Goal: Share content: Share content

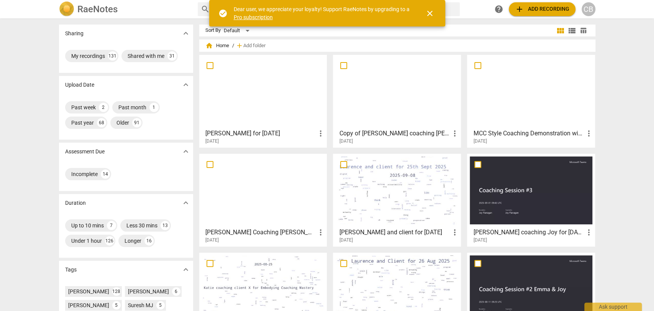
click at [248, 101] on div at bounding box center [263, 91] width 123 height 68
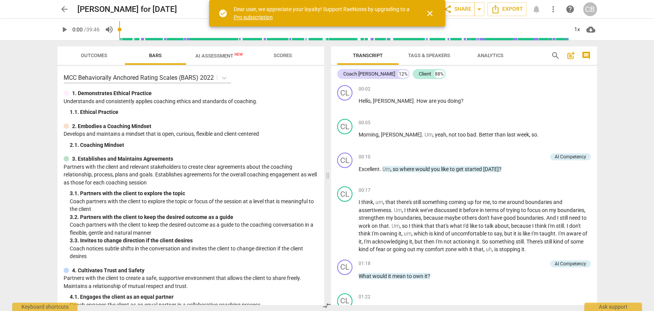
click at [57, 21] on div "play_arrow 0:00 / 39:46 volume_up 1x cloud_download" at bounding box center [327, 29] width 642 height 21
click at [64, 28] on span "play_arrow" at bounding box center [64, 29] width 9 height 9
click at [429, 12] on span "close" at bounding box center [429, 13] width 9 height 9
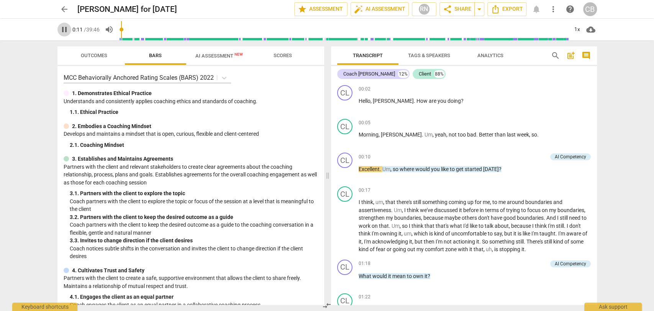
click at [63, 29] on span "pause" at bounding box center [64, 29] width 9 height 9
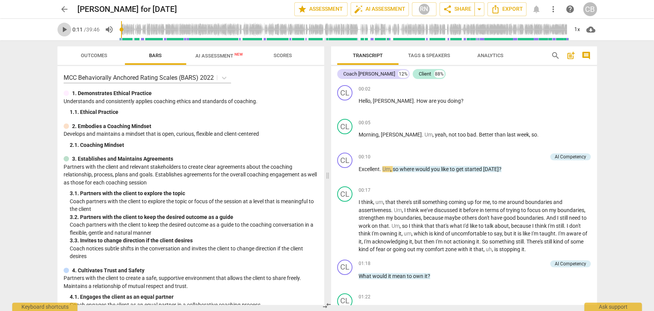
click at [63, 29] on span "play_arrow" at bounding box center [64, 29] width 9 height 9
click at [63, 29] on span "pause" at bounding box center [64, 29] width 9 height 9
drag, startPoint x: 505, startPoint y: 169, endPoint x: 400, endPoint y: 169, distance: 105.0
click at [400, 169] on p "Excellent . Um , so where would you like to get started [DATE] ?" at bounding box center [475, 169] width 232 height 8
click at [507, 160] on div "+" at bounding box center [507, 159] width 8 height 8
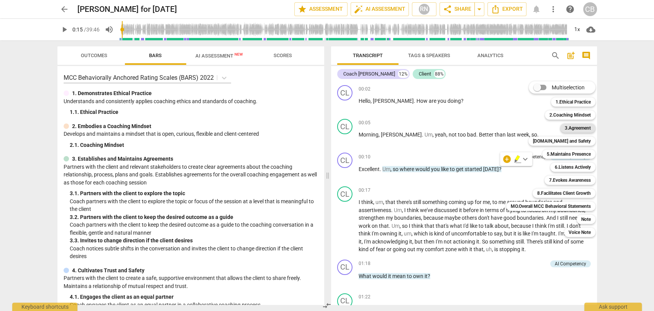
click at [579, 124] on b "3.Agreement" at bounding box center [578, 127] width 26 height 9
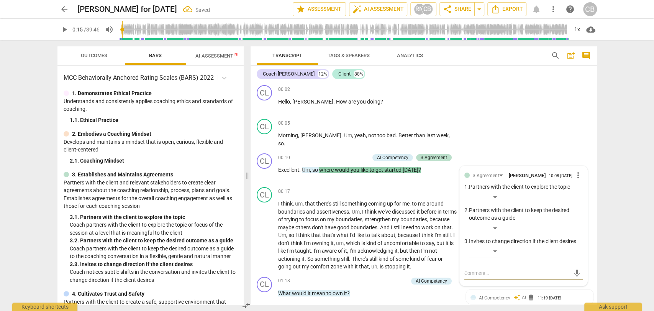
click at [66, 29] on span "play_arrow" at bounding box center [64, 29] width 9 height 9
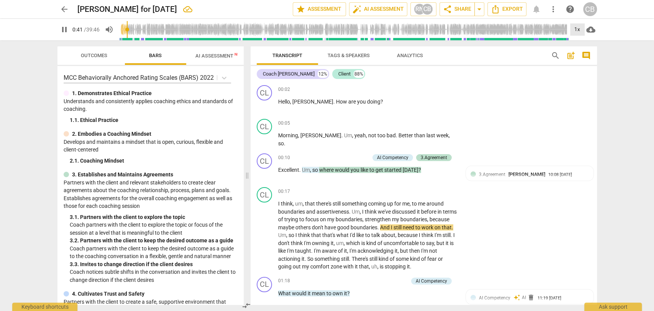
click at [578, 30] on div "1x" at bounding box center [577, 29] width 15 height 12
click at [579, 87] on li "2x" at bounding box center [583, 88] width 26 height 15
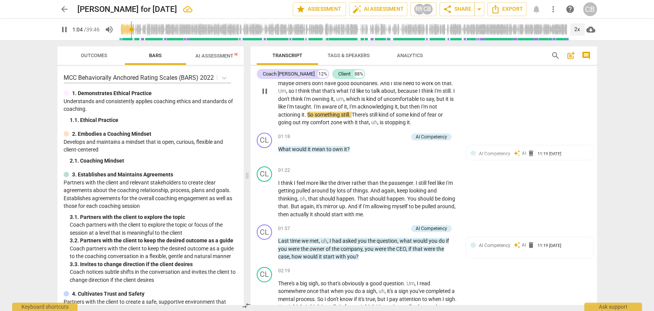
scroll to position [147, 0]
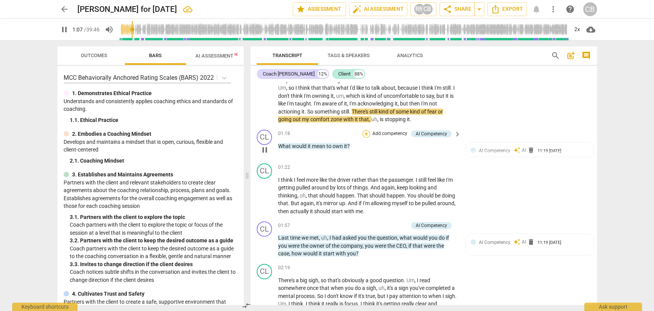
click at [365, 133] on div "+" at bounding box center [366, 134] width 8 height 8
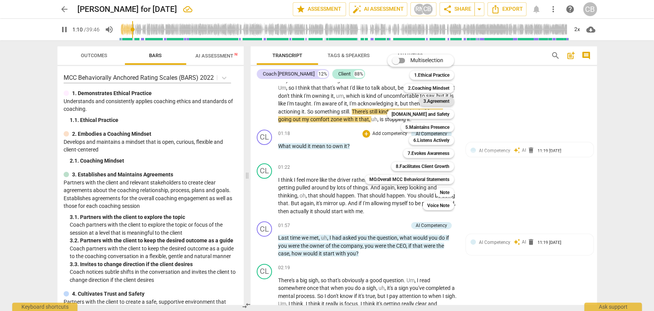
click at [431, 100] on b "3.Agreement" at bounding box center [436, 101] width 26 height 9
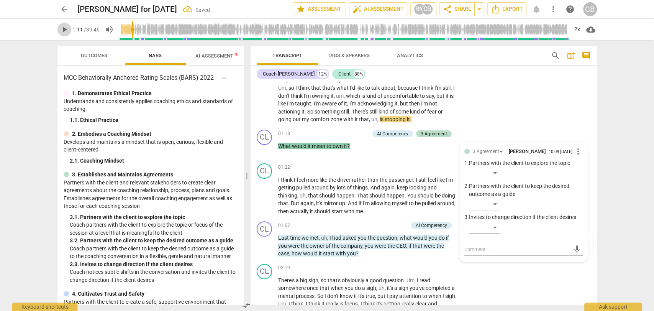
click at [66, 29] on span "play_arrow" at bounding box center [64, 29] width 9 height 9
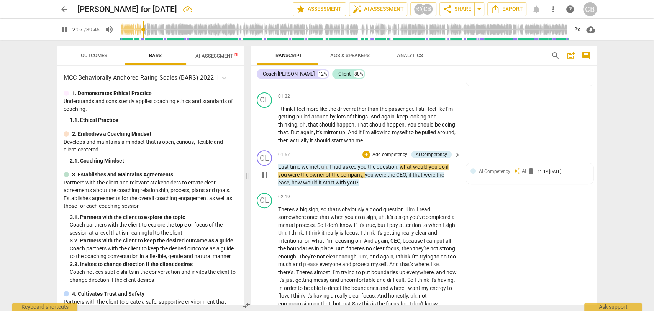
scroll to position [219, 0]
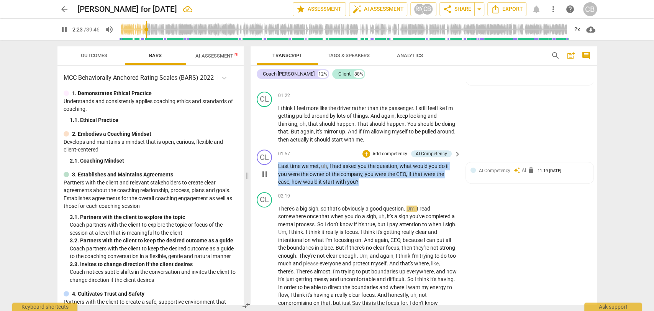
drag, startPoint x: 362, startPoint y: 180, endPoint x: 277, endPoint y: 163, distance: 87.1
click at [277, 163] on div "CL play_arrow pause 01:57 + Add competency AI Competency keyboard_arrow_right L…" at bounding box center [424, 167] width 346 height 43
click at [364, 155] on div "+" at bounding box center [366, 154] width 8 height 8
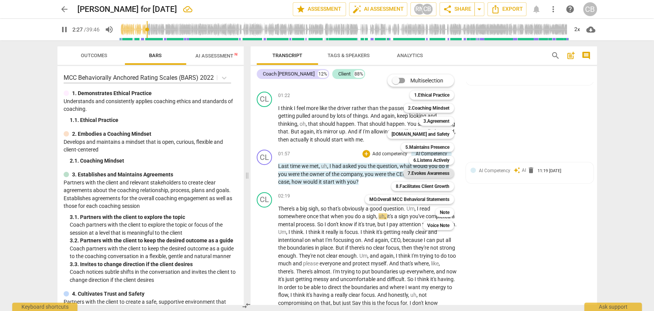
click at [414, 173] on b "7.Evokes Awareness" at bounding box center [429, 173] width 42 height 9
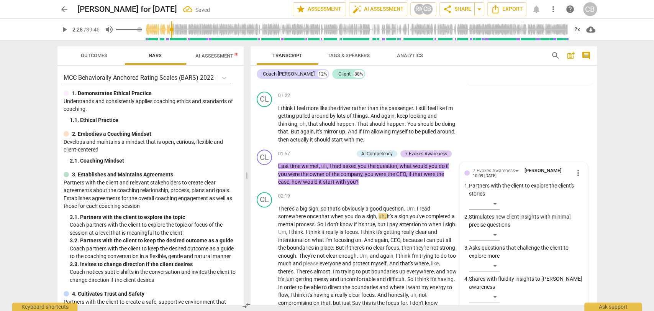
scroll to position [342, 0]
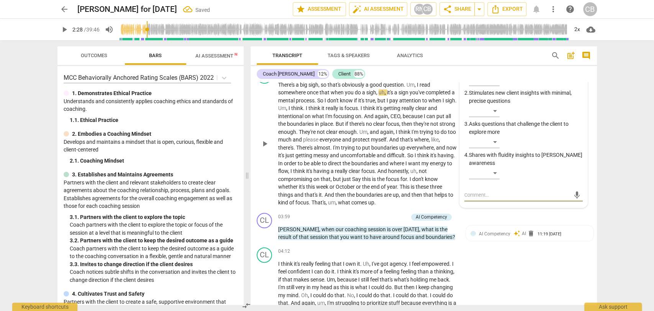
click at [66, 29] on span "play_arrow" at bounding box center [64, 29] width 9 height 9
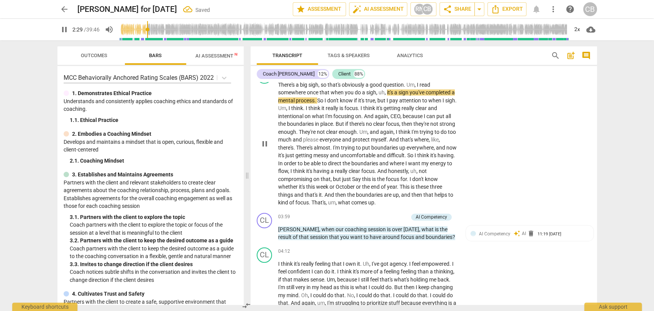
scroll to position [252, 0]
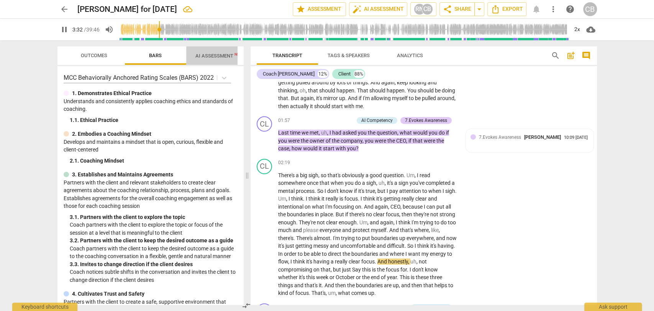
click at [210, 56] on span "AI Assessment New" at bounding box center [218, 56] width 47 height 6
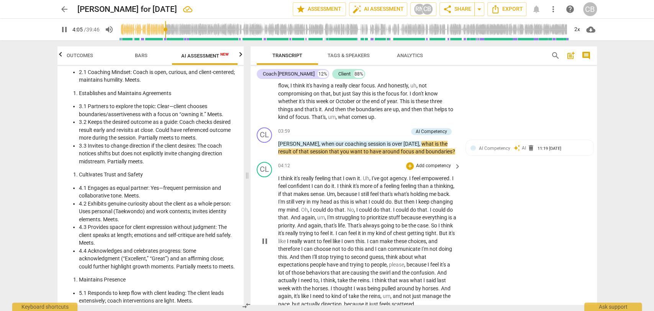
scroll to position [420, 0]
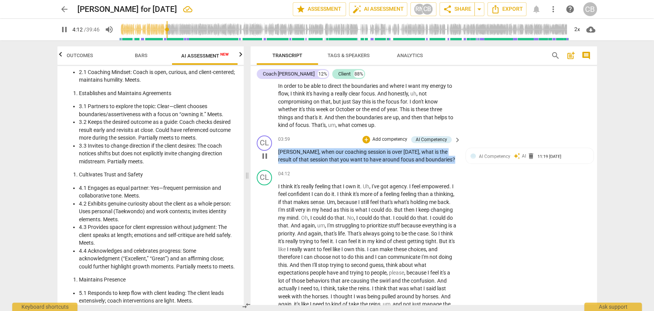
drag, startPoint x: 426, startPoint y: 159, endPoint x: 279, endPoint y: 150, distance: 147.4
click at [279, 150] on p "[PERSON_NAME] , when our coaching session is over [DATE] , what is the result o…" at bounding box center [367, 156] width 179 height 16
click at [366, 137] on div "+" at bounding box center [366, 140] width 8 height 8
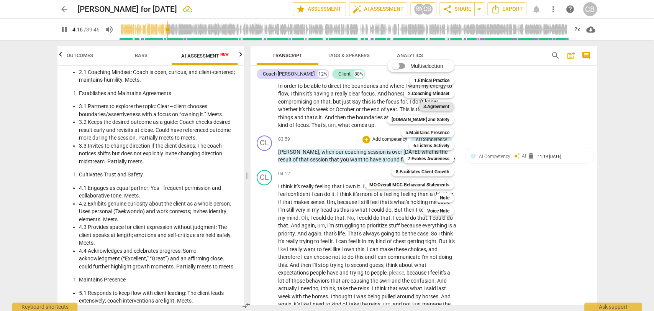
click at [428, 104] on b "3.Agreement" at bounding box center [436, 106] width 26 height 9
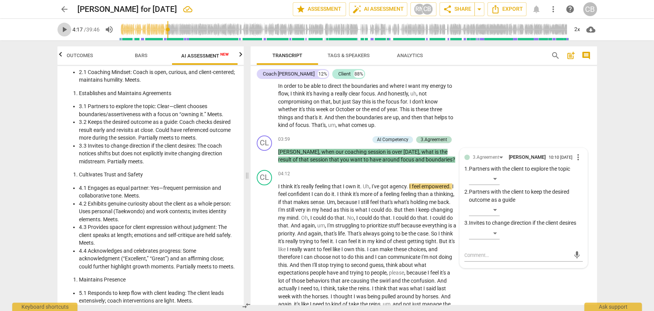
click at [64, 29] on span "play_arrow" at bounding box center [64, 29] width 9 height 9
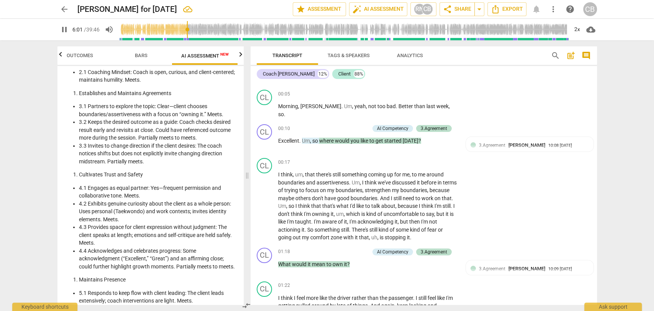
scroll to position [0, 0]
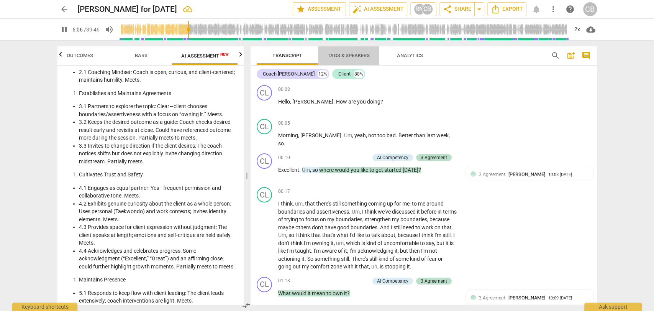
click at [355, 56] on span "Tags & Speakers" at bounding box center [349, 55] width 42 height 6
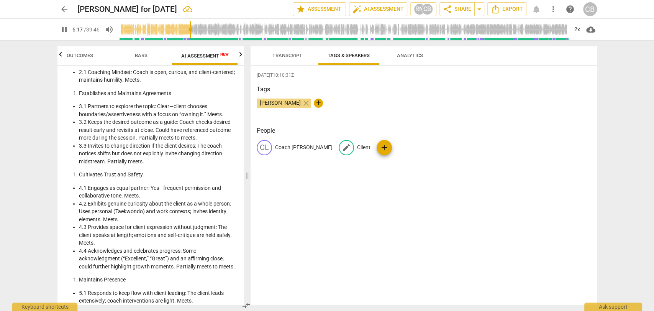
click at [357, 148] on p "Client" at bounding box center [363, 147] width 13 height 8
type input "380"
type input "S"
type input "380"
type input "[PERSON_NAME]"
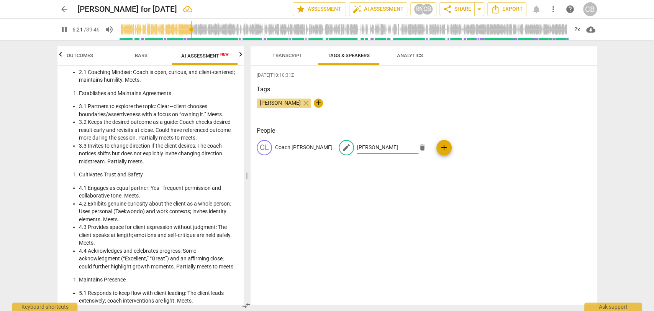
type input "382"
type input "[PERSON_NAME]"
click at [357, 195] on div "[DATE]T10:10:31Z Tags [PERSON_NAME] close + People CL Coach [PERSON_NAME] edit …" at bounding box center [424, 185] width 346 height 239
click at [289, 54] on span "Transcript" at bounding box center [287, 55] width 30 height 6
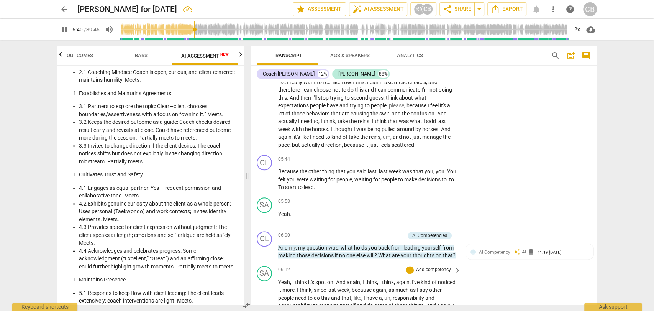
scroll to position [591, 0]
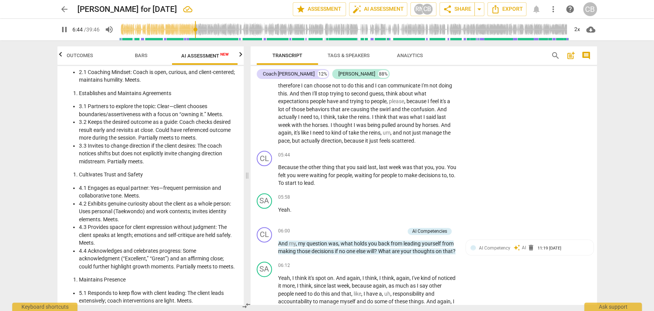
click at [391, 144] on span "scattered" at bounding box center [402, 141] width 23 height 6
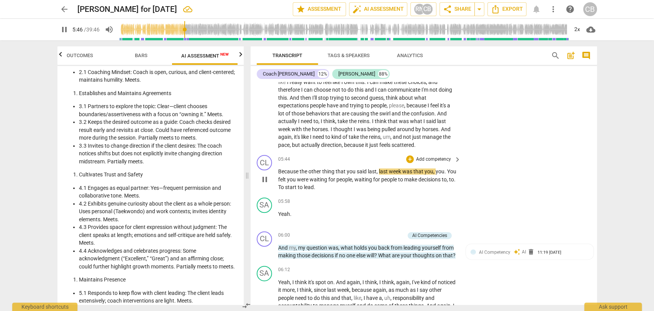
scroll to position [644, 0]
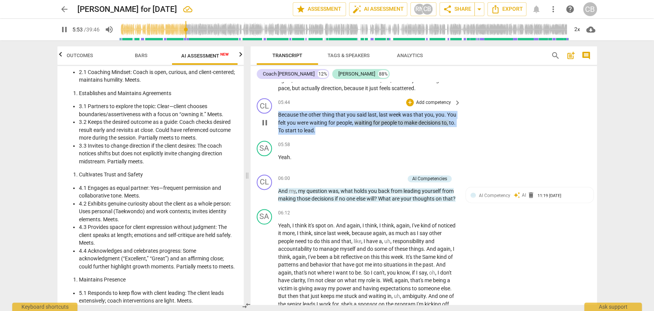
drag, startPoint x: 325, startPoint y: 140, endPoint x: 277, endPoint y: 123, distance: 51.0
click at [278, 123] on p "Because the other thing that you said last , last week was that you , you . You…" at bounding box center [367, 123] width 179 height 24
click at [411, 106] on div "+" at bounding box center [410, 102] width 8 height 8
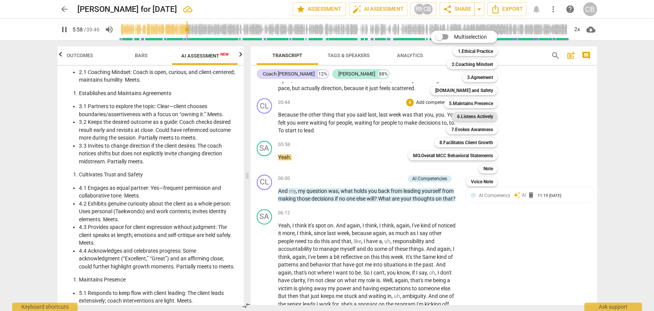
click at [471, 118] on b "6.Listens Actively" at bounding box center [475, 116] width 36 height 9
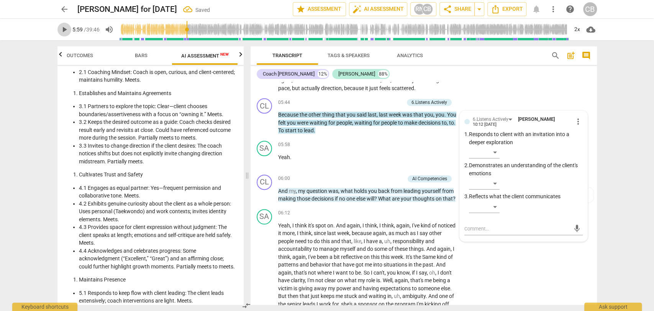
click at [64, 29] on span "play_arrow" at bounding box center [64, 29] width 9 height 9
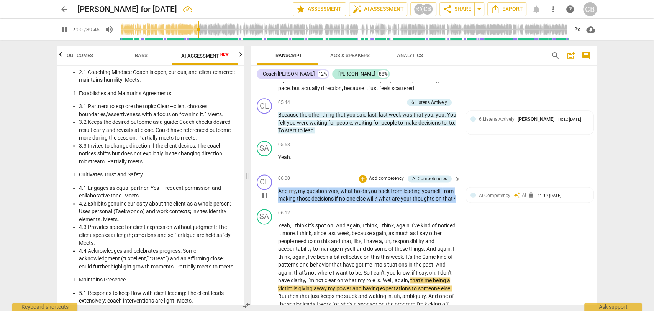
drag, startPoint x: 290, startPoint y: 213, endPoint x: 278, endPoint y: 197, distance: 20.6
click at [278, 197] on p "And my , my question was , what holds you back from leading yourself from makin…" at bounding box center [367, 195] width 179 height 16
click at [362, 182] on div "+" at bounding box center [363, 179] width 8 height 8
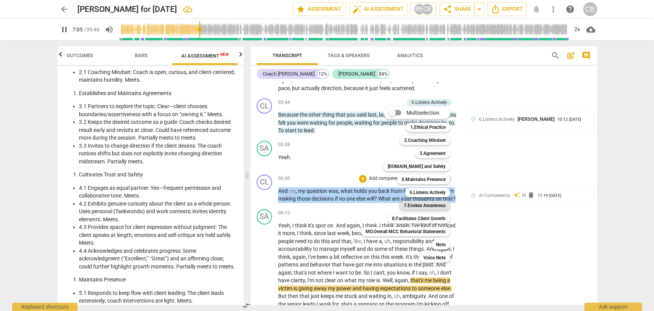
scroll to position [868, 0]
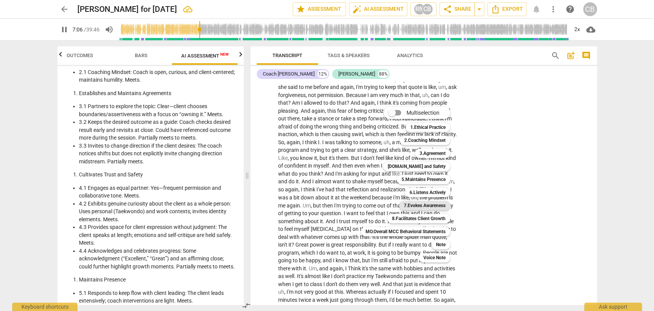
click at [416, 206] on b "7.Evokes Awareness" at bounding box center [425, 205] width 42 height 9
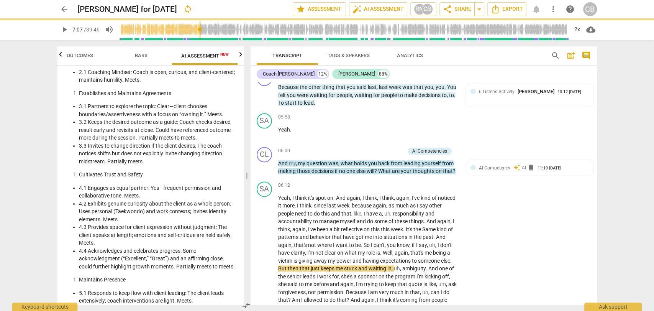
scroll to position [800, 0]
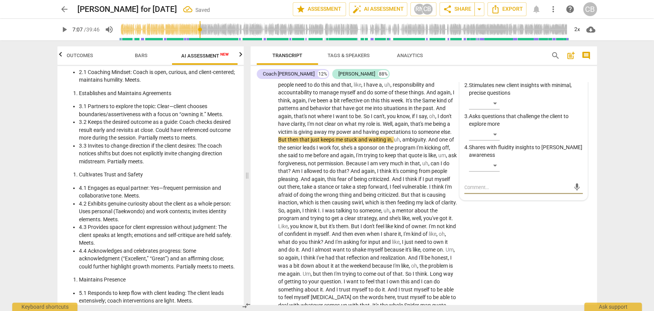
click at [64, 31] on span "play_arrow" at bounding box center [64, 29] width 9 height 9
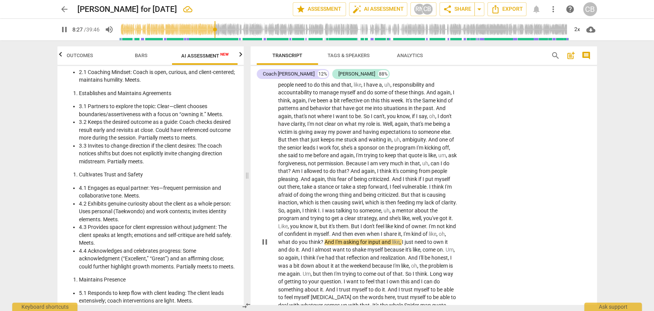
click at [427, 229] on span "." at bounding box center [427, 226] width 3 height 6
type input "508"
click at [450, 211] on p "Yeah , I think it's spot on . And again , I think , I think , again , I've kind…" at bounding box center [367, 242] width 179 height 354
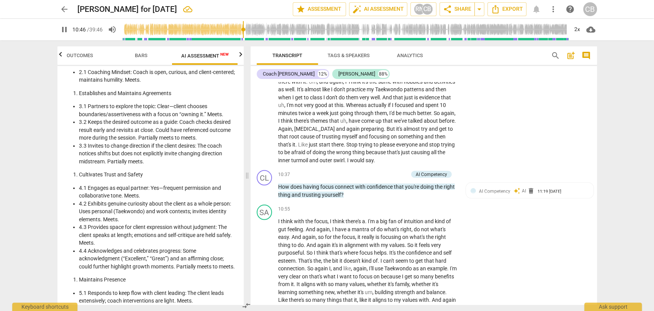
scroll to position [1057, 0]
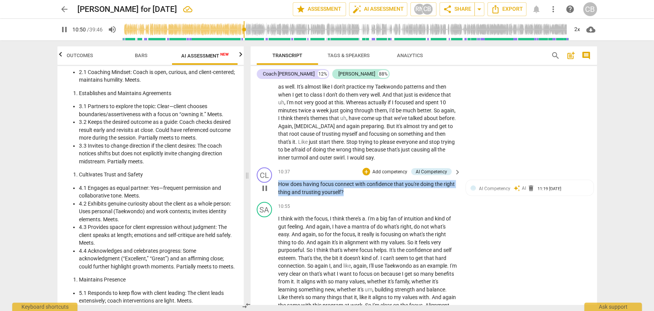
drag, startPoint x: 352, startPoint y: 205, endPoint x: 277, endPoint y: 194, distance: 75.1
click at [278, 194] on p "How does having focus connect with confidence that you're doing the right thing…" at bounding box center [367, 188] width 179 height 16
click at [365, 175] on div "+" at bounding box center [366, 171] width 8 height 8
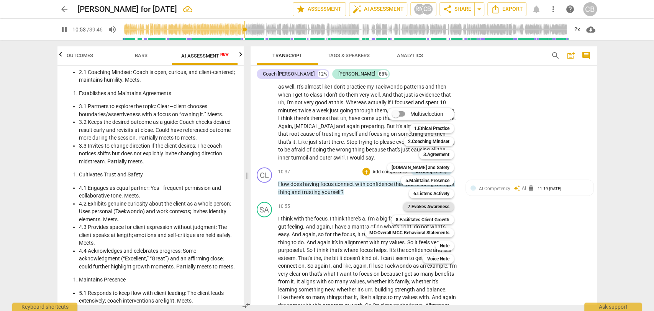
click at [409, 206] on b "7.Evokes Awareness" at bounding box center [429, 206] width 42 height 9
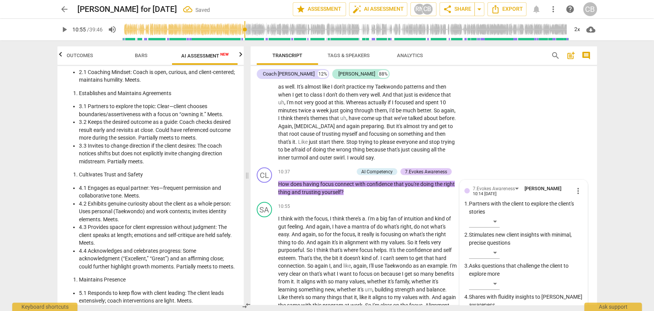
scroll to position [1214, 0]
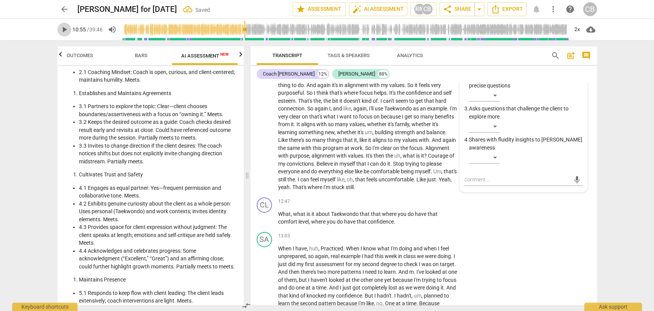
click at [65, 29] on span "play_arrow" at bounding box center [64, 29] width 9 height 9
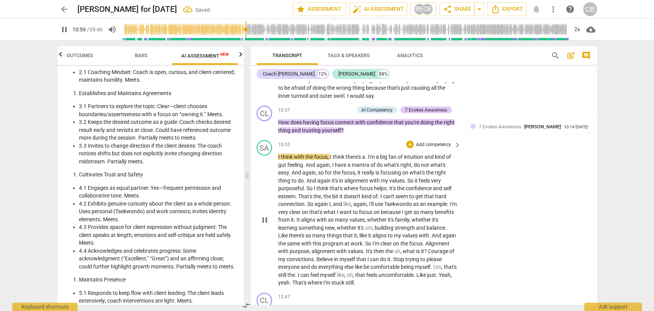
scroll to position [1114, 0]
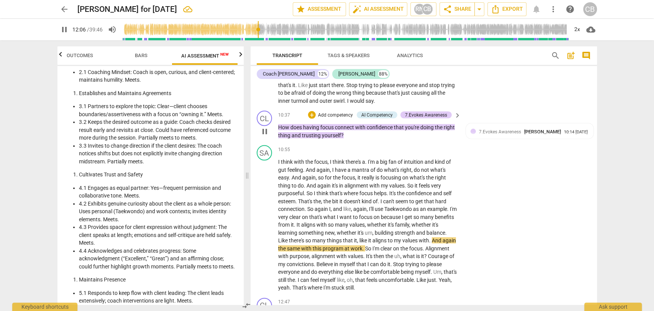
click at [318, 130] on span "having" at bounding box center [311, 127] width 17 height 6
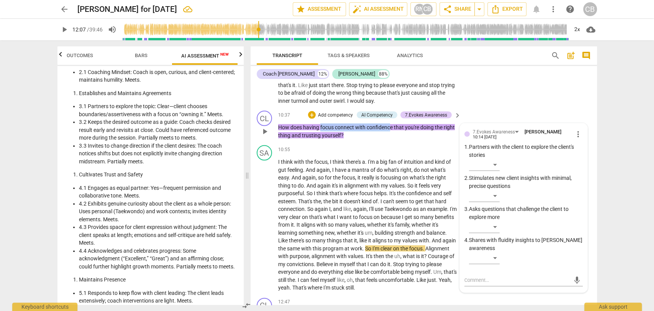
drag, startPoint x: 319, startPoint y: 140, endPoint x: 390, endPoint y: 140, distance: 70.9
click at [390, 139] on p "How does having focus connect with confidence that you're doing the right thing…" at bounding box center [367, 131] width 179 height 16
click at [311, 119] on div "+" at bounding box center [312, 115] width 8 height 8
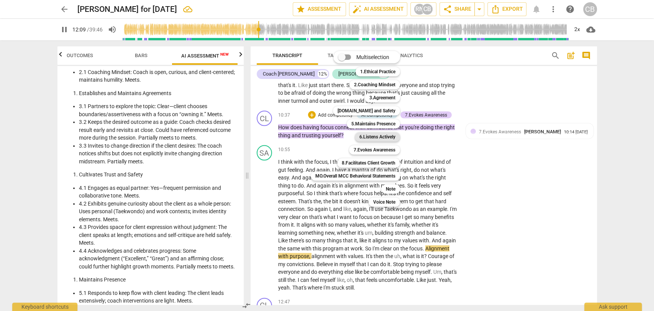
click at [364, 139] on b "6.Listens Actively" at bounding box center [377, 136] width 36 height 9
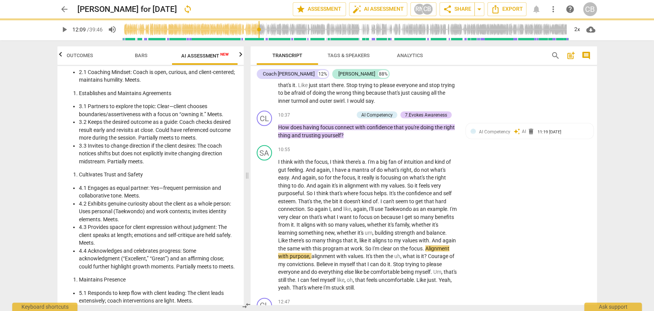
click at [63, 29] on span "play_arrow" at bounding box center [64, 29] width 9 height 9
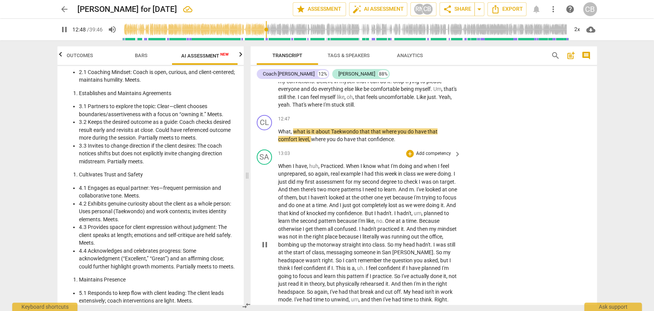
scroll to position [1305, 0]
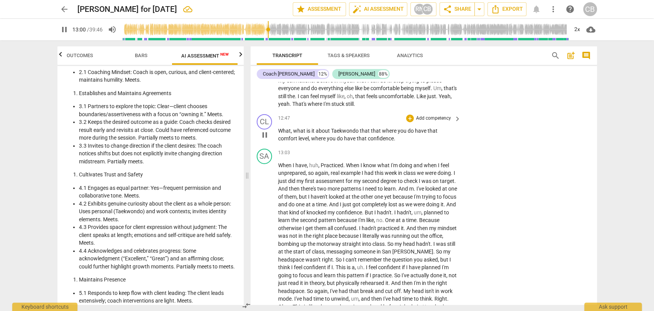
click at [398, 142] on p "What , what is it about Taekwondo that that where you do have that comfort leve…" at bounding box center [367, 135] width 179 height 16
type input "782"
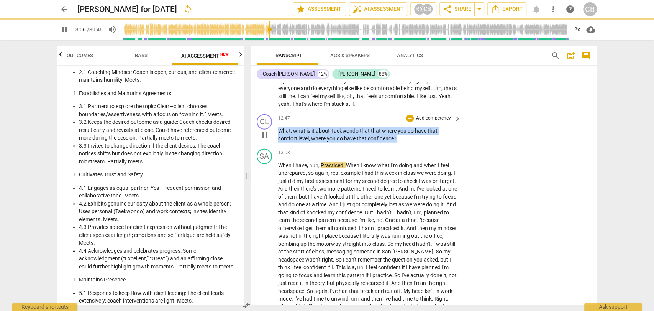
drag, startPoint x: 398, startPoint y: 152, endPoint x: 276, endPoint y: 146, distance: 122.8
click at [276, 146] on div "CL play_arrow pause 12:47 + Add competency keyboard_arrow_right What , what is …" at bounding box center [424, 128] width 346 height 34
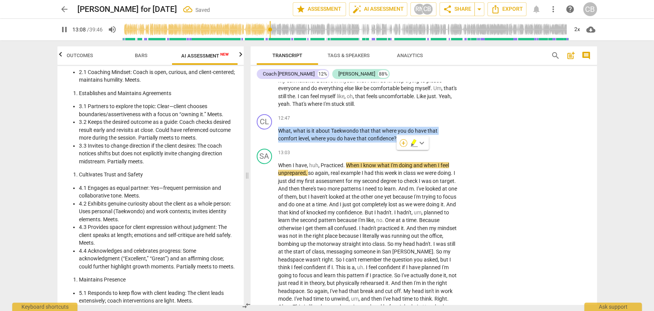
click at [402, 142] on div "+" at bounding box center [404, 143] width 8 height 8
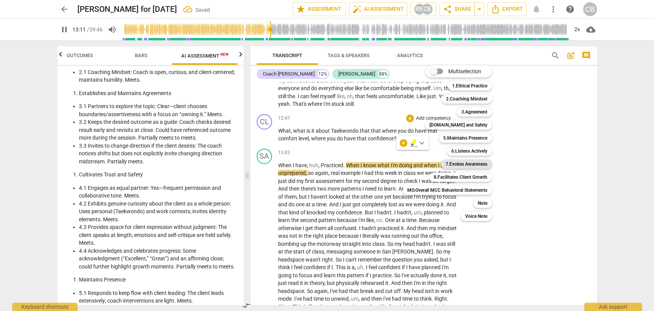
click at [457, 163] on b "7.Evokes Awareness" at bounding box center [467, 163] width 42 height 9
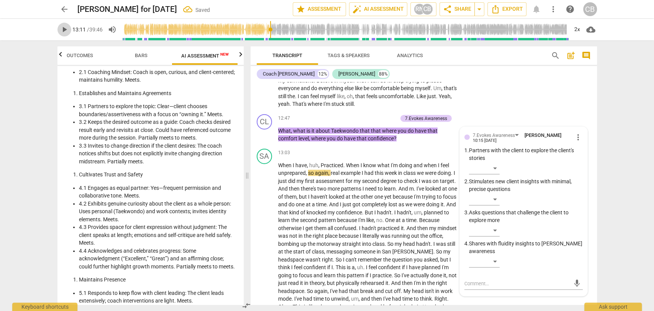
click at [60, 27] on span "play_arrow" at bounding box center [64, 29] width 9 height 9
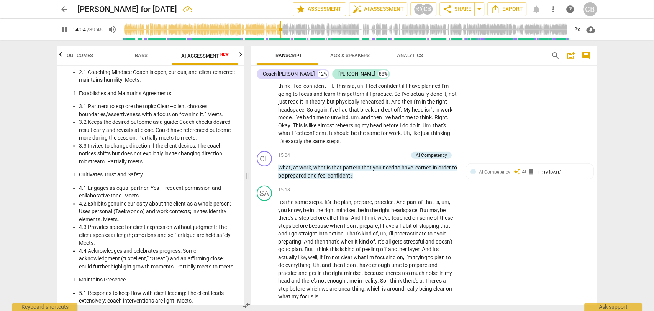
scroll to position [1487, 0]
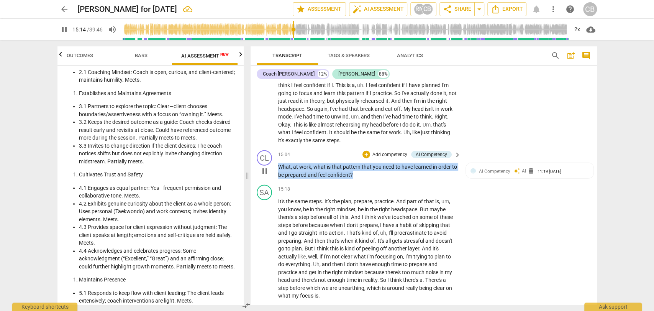
drag, startPoint x: 362, startPoint y: 190, endPoint x: 329, endPoint y: 177, distance: 35.6
click at [278, 179] on p "What , at work , what is that pattern that you need to have learned in order to…" at bounding box center [367, 171] width 179 height 16
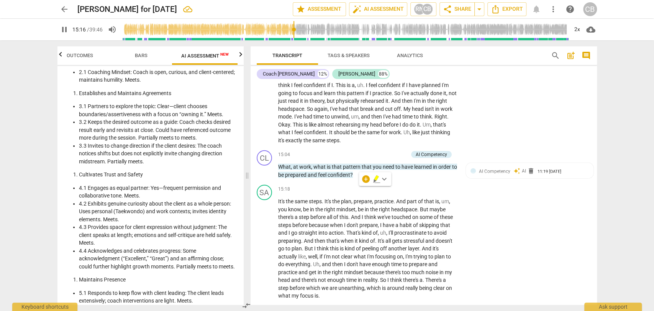
click at [366, 174] on div "+ keyboard_arrow_down" at bounding box center [375, 179] width 32 height 14
click at [366, 179] on div "+" at bounding box center [366, 179] width 8 height 8
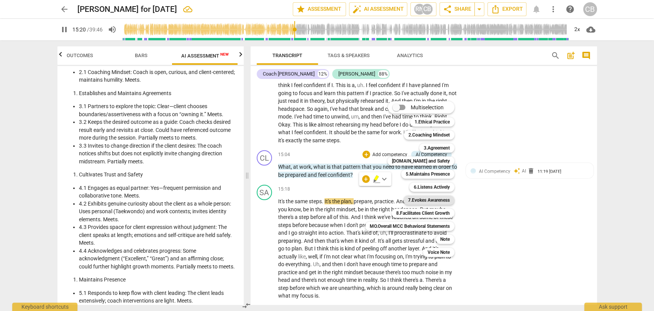
click at [424, 198] on b "7.Evokes Awareness" at bounding box center [429, 199] width 42 height 9
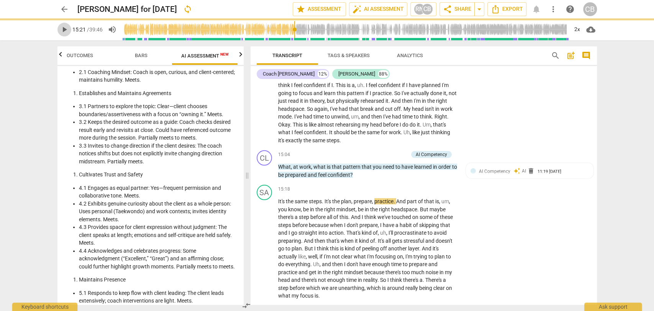
click at [64, 30] on span "play_arrow" at bounding box center [64, 29] width 9 height 9
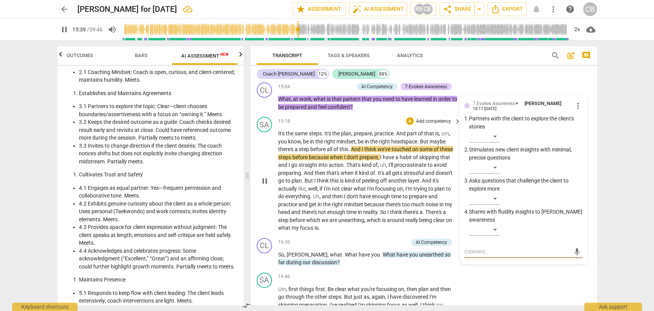
scroll to position [1554, 0]
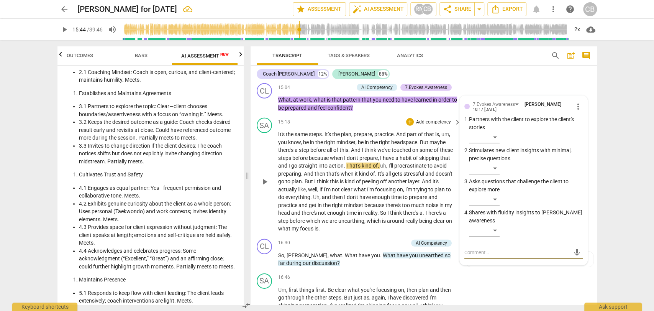
click at [353, 153] on span "And" at bounding box center [356, 150] width 11 height 6
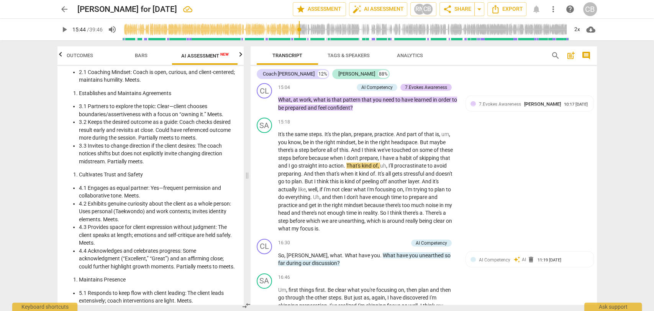
click at [63, 31] on span "play_arrow" at bounding box center [64, 29] width 9 height 9
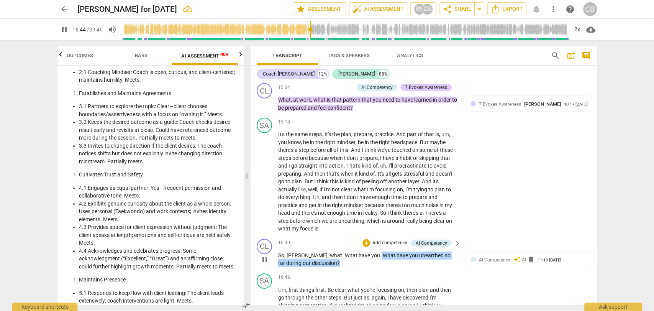
drag, startPoint x: 341, startPoint y: 277, endPoint x: 350, endPoint y: 270, distance: 11.2
click at [350, 267] on p "So , [PERSON_NAME] , what . What have you . What have you unearthed so far duri…" at bounding box center [367, 259] width 179 height 16
click at [363, 247] on div "+" at bounding box center [366, 243] width 8 height 8
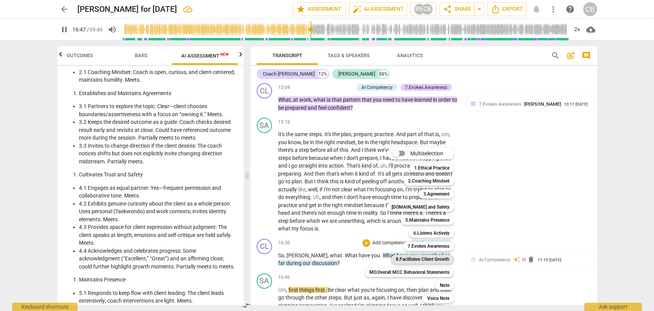
click at [413, 259] on b "8.Facilitates Client Growth" at bounding box center [423, 258] width 54 height 9
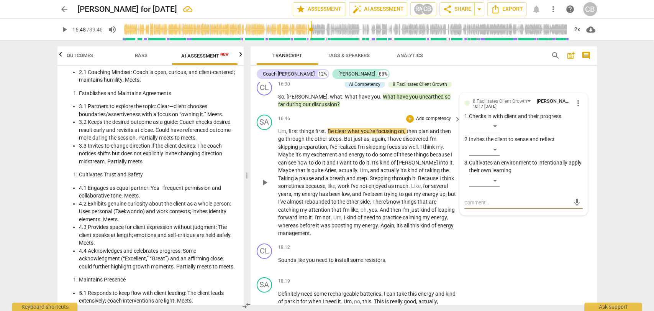
scroll to position [1711, 0]
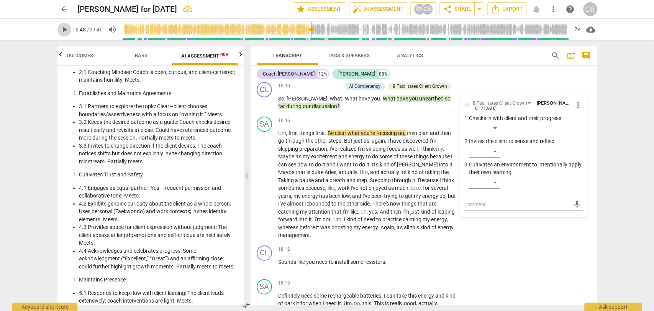
click at [61, 30] on span "play_arrow" at bounding box center [64, 29] width 9 height 9
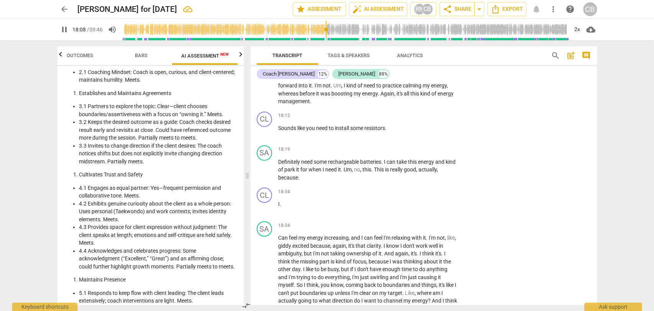
scroll to position [1875, 0]
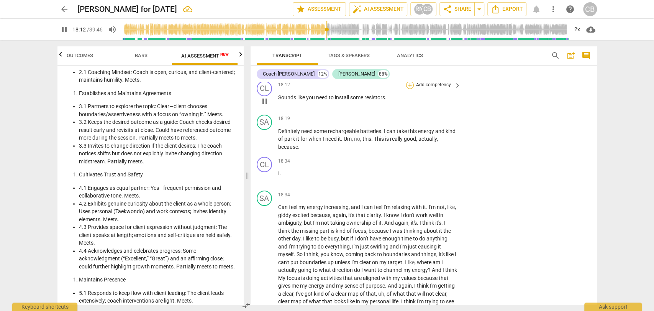
click at [408, 89] on div "+" at bounding box center [410, 85] width 8 height 8
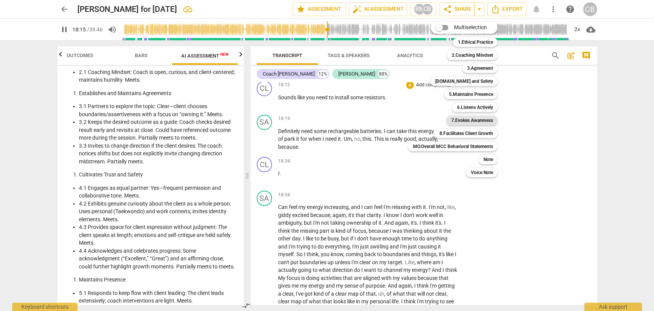
click at [454, 120] on b "7.Evokes Awareness" at bounding box center [472, 120] width 42 height 9
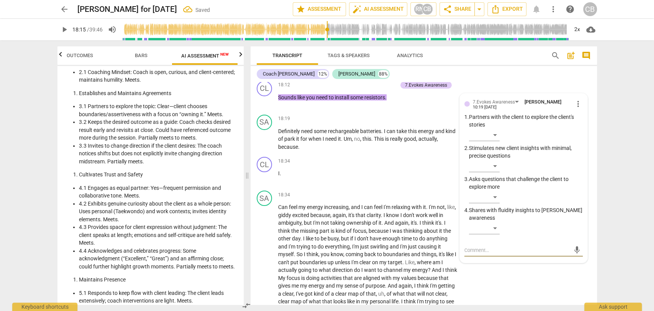
click at [63, 27] on span "play_arrow" at bounding box center [64, 29] width 9 height 9
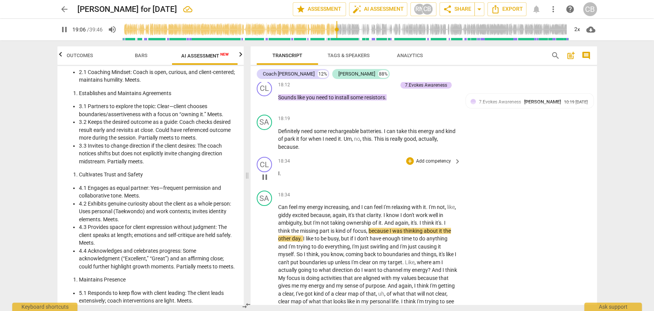
click at [288, 177] on p "I ." at bounding box center [367, 173] width 179 height 8
type input "1148"
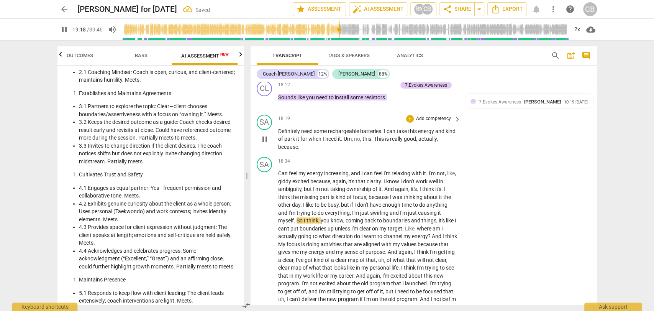
click at [298, 150] on span "." at bounding box center [299, 147] width 2 height 6
type input "1160"
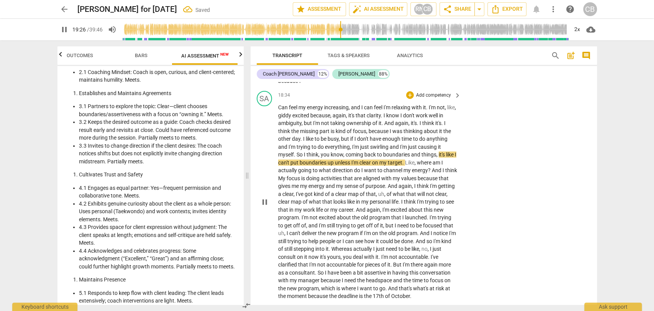
scroll to position [1942, 0]
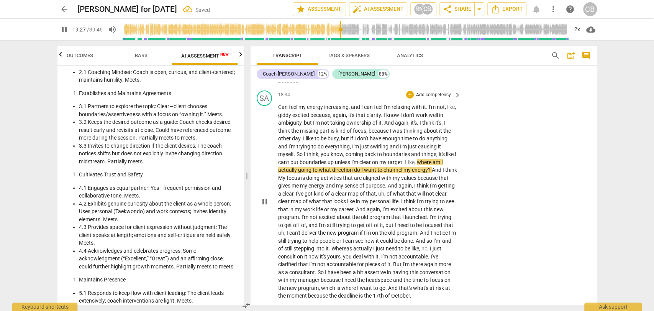
click at [511, 179] on div "SA play_arrow pause 18:34 + Add competency keyboard_arrow_right Can feel my ene…" at bounding box center [424, 194] width 346 height 215
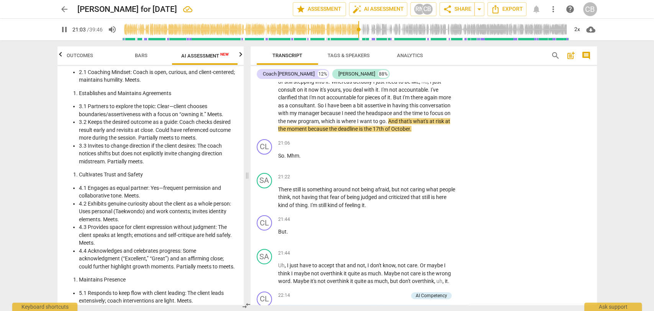
scroll to position [2108, 0]
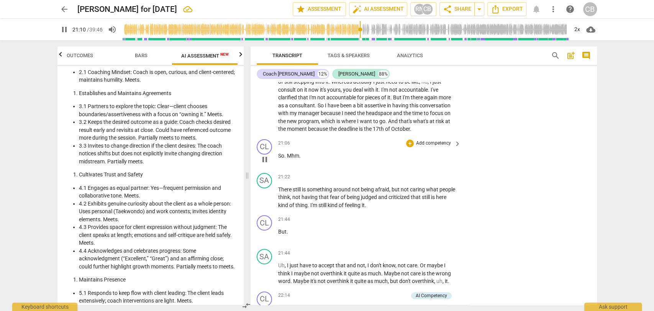
click at [285, 159] on span "." at bounding box center [285, 155] width 3 height 6
type input "1272"
drag, startPoint x: 294, startPoint y: 169, endPoint x: 278, endPoint y: 169, distance: 16.1
click at [278, 160] on p "mhm ." at bounding box center [367, 156] width 179 height 8
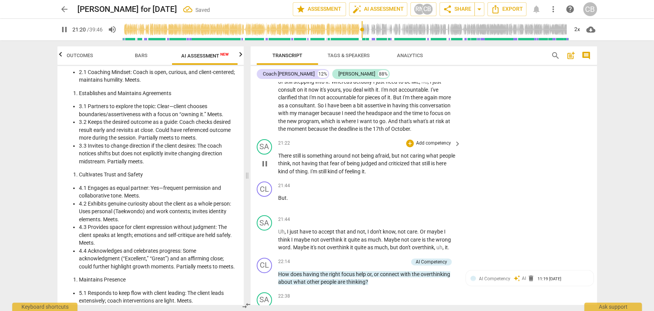
click at [279, 159] on span "There" at bounding box center [285, 155] width 15 height 6
type input "1282"
click at [386, 175] on p "So. There still is something around not being afraid , but not caring what peop…" at bounding box center [367, 164] width 179 height 24
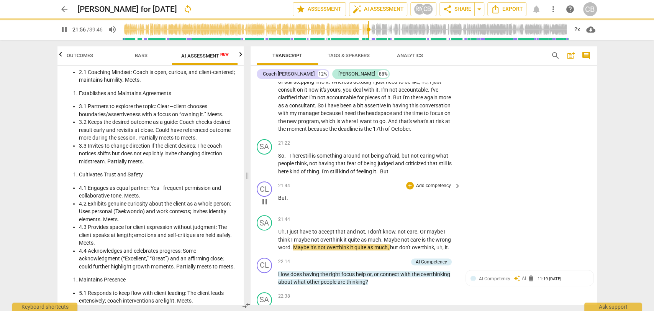
click at [290, 202] on p "But ." at bounding box center [367, 198] width 179 height 8
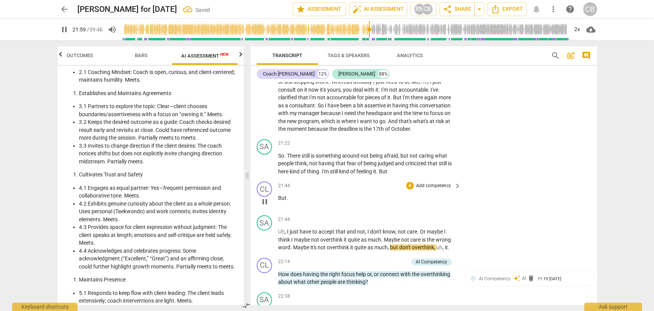
type input "1320"
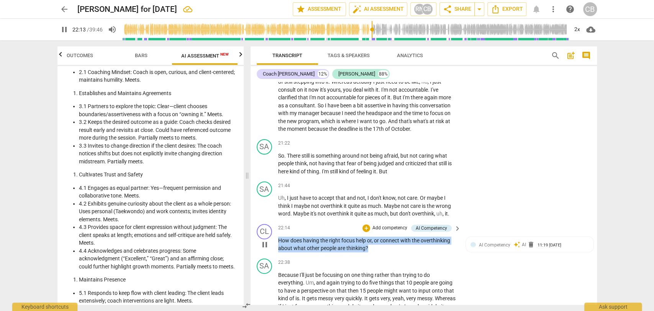
drag, startPoint x: 372, startPoint y: 263, endPoint x: 277, endPoint y: 254, distance: 95.4
click at [278, 252] on p "How does having the right focus help or , or connect with the overthinking abou…" at bounding box center [367, 244] width 179 height 16
click at [365, 232] on div "+" at bounding box center [366, 228] width 8 height 8
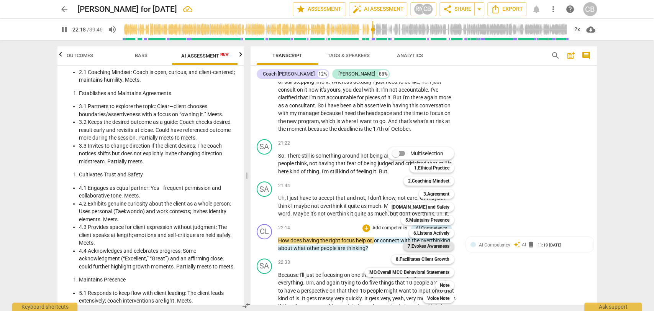
click at [426, 244] on b "7.Evokes Awareness" at bounding box center [429, 245] width 42 height 9
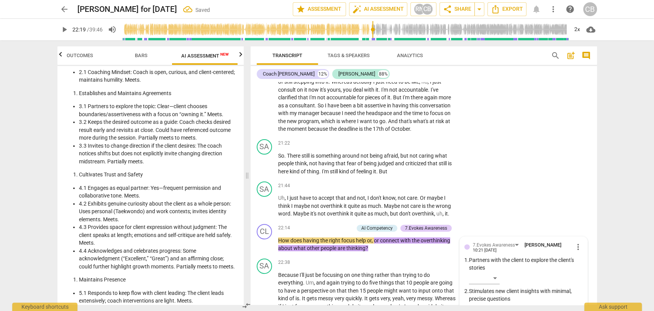
scroll to position [2322, 0]
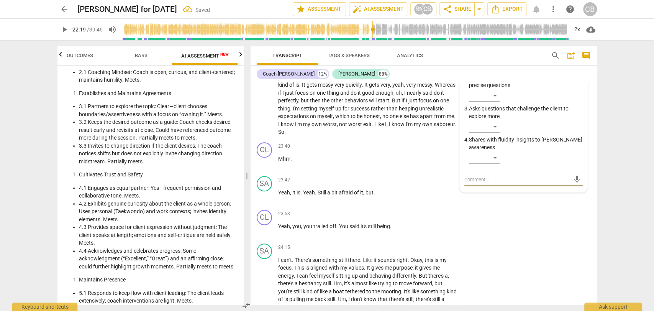
click at [68, 29] on span "play_arrow" at bounding box center [64, 29] width 9 height 9
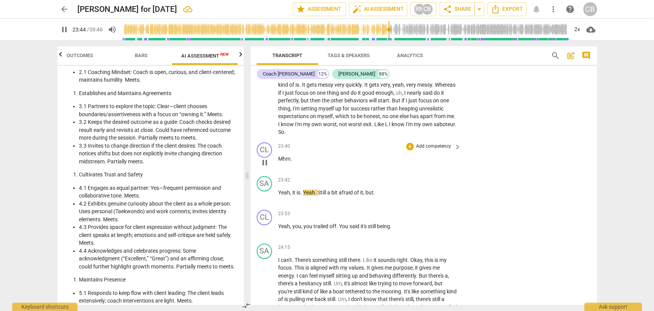
click at [291, 162] on span "." at bounding box center [291, 159] width 2 height 6
type input "1426"
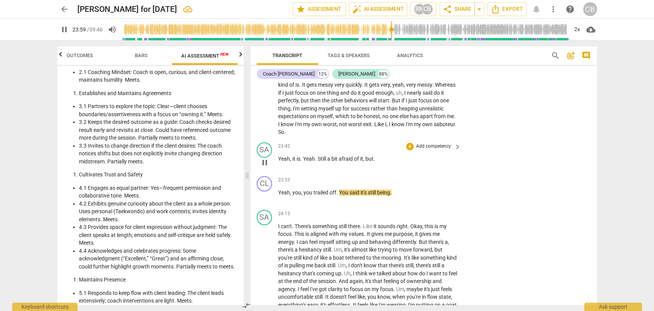
click at [374, 162] on span "." at bounding box center [374, 159] width 2 height 6
type input "1440"
click at [295, 195] on span "you" at bounding box center [296, 192] width 9 height 6
drag, startPoint x: 306, startPoint y: 206, endPoint x: 279, endPoint y: 208, distance: 27.6
click at [279, 197] on p "Yeah , you , you trailed off . You said it's still being ." at bounding box center [367, 192] width 179 height 8
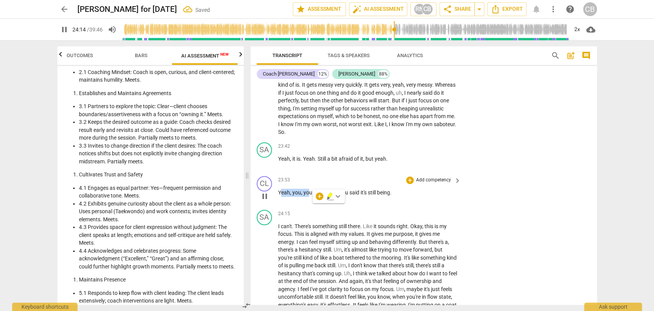
type input "1455"
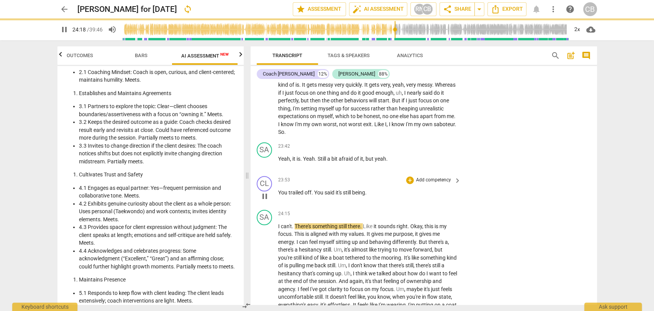
click at [371, 197] on p "Yo u trailed off . You said it's still being ." at bounding box center [367, 192] width 179 height 8
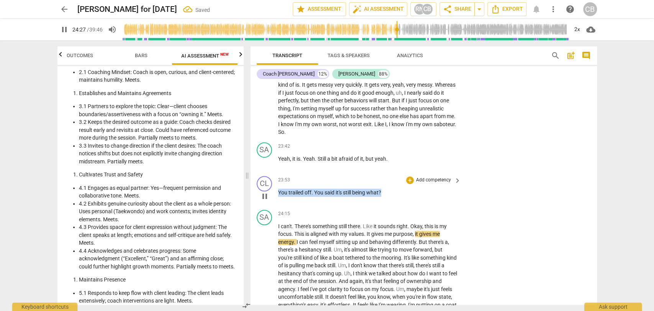
drag, startPoint x: 387, startPoint y: 206, endPoint x: 275, endPoint y: 206, distance: 111.9
click at [275, 206] on div "CL play_arrow pause 23:53 + Add competency keyboard_arrow_right Yo u trailed of…" at bounding box center [424, 190] width 346 height 34
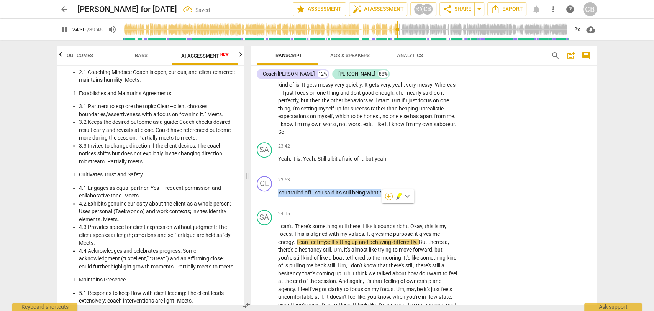
click at [389, 194] on div "+" at bounding box center [389, 196] width 8 height 8
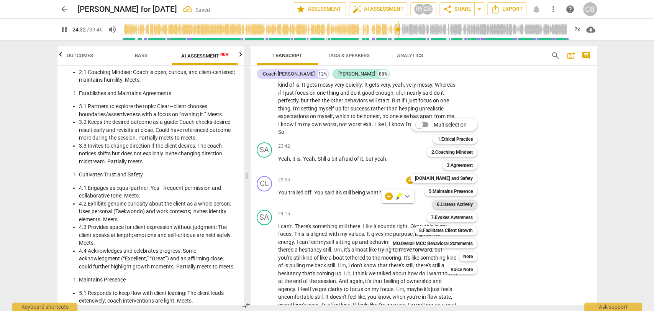
click at [448, 202] on b "6.Listens Actively" at bounding box center [455, 204] width 36 height 9
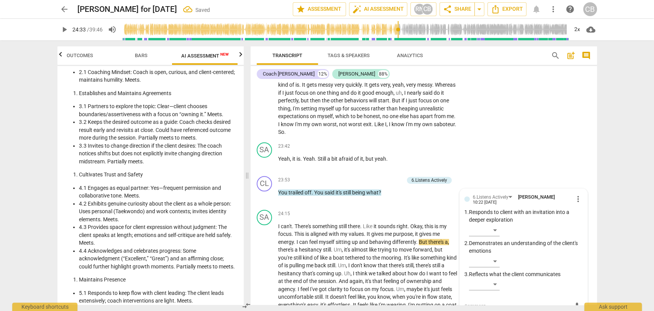
scroll to position [2448, 0]
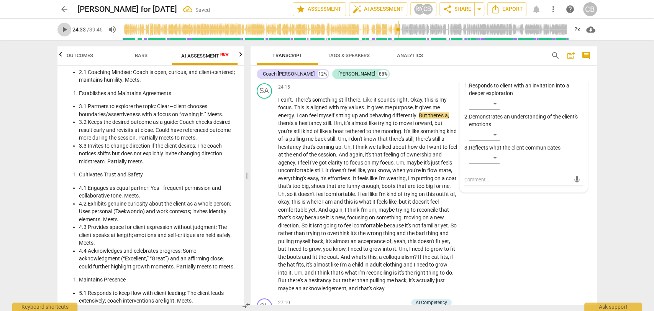
click at [64, 31] on span "play_arrow" at bounding box center [64, 29] width 9 height 9
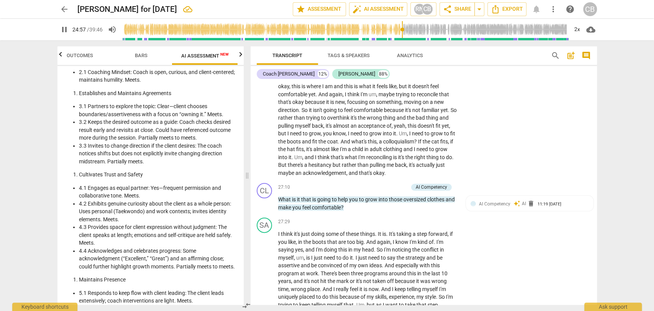
scroll to position [2565, 0]
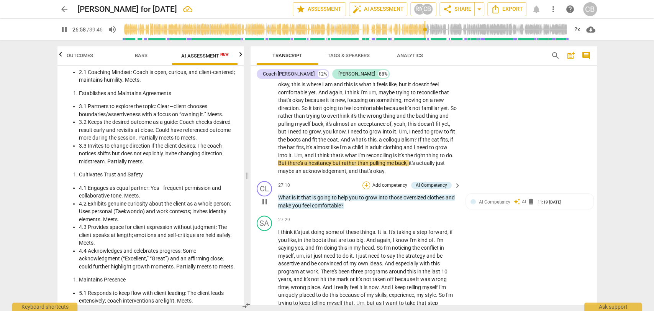
click at [364, 189] on div "+" at bounding box center [366, 185] width 8 height 8
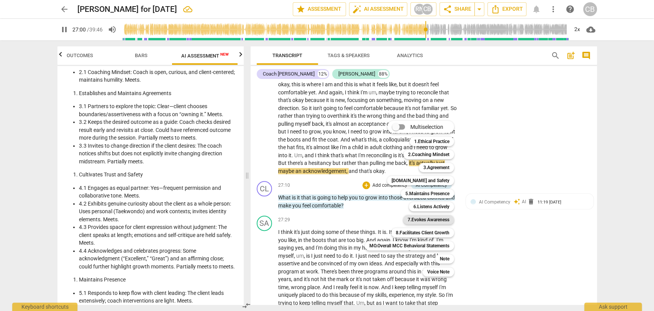
click at [431, 219] on b "7.Evokes Awareness" at bounding box center [429, 219] width 42 height 9
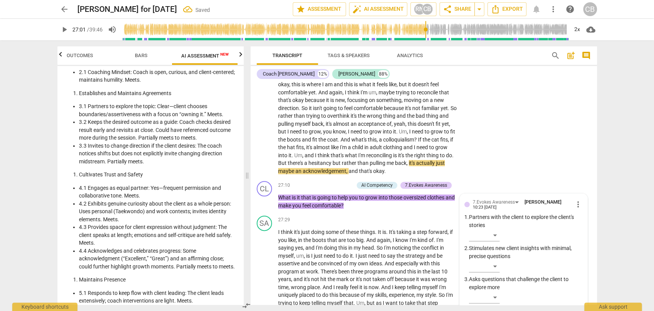
scroll to position [2736, 0]
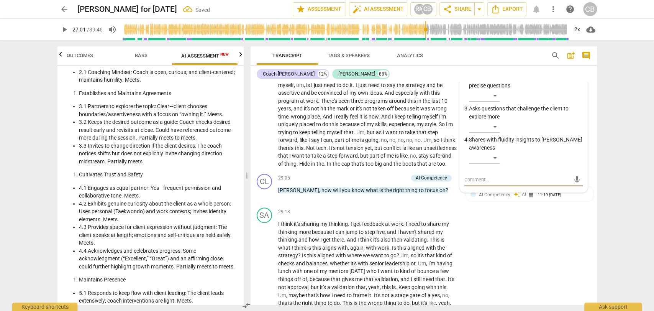
click at [64, 32] on span "play_arrow" at bounding box center [64, 29] width 9 height 9
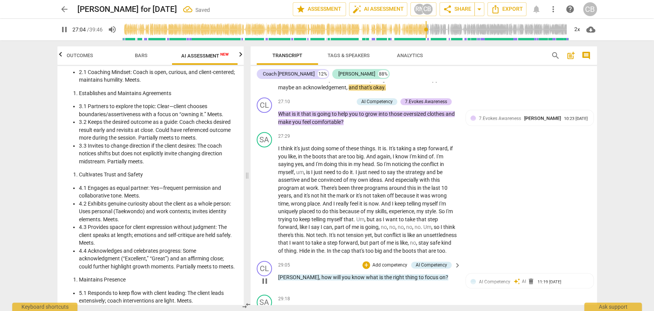
scroll to position [2611, 0]
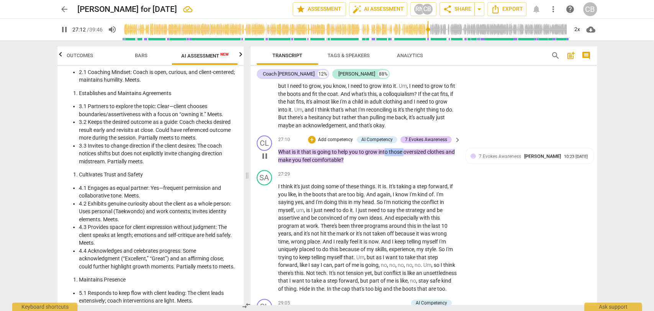
drag, startPoint x: 403, startPoint y: 165, endPoint x: 386, endPoint y: 165, distance: 17.3
click at [386, 164] on p "What is it that is going to help you to grow into those oversized clothes and m…" at bounding box center [367, 156] width 179 height 16
click at [404, 164] on p "What is it that is going to help you to grow into those oversized clothes and m…" at bounding box center [367, 156] width 179 height 16
drag, startPoint x: 403, startPoint y: 166, endPoint x: 447, endPoint y: 166, distance: 44.1
click at [447, 164] on p "What is it that is going to help you to grow into those oversized clothes and m…" at bounding box center [367, 156] width 179 height 16
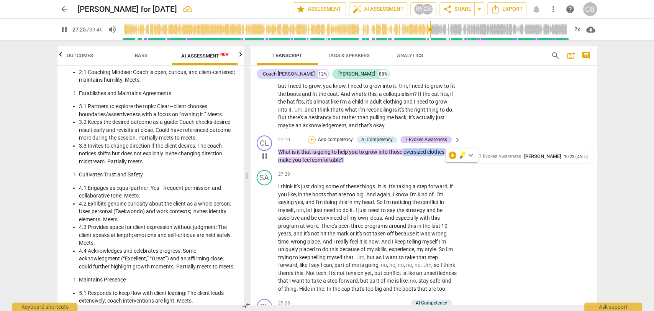
click at [312, 143] on div "+" at bounding box center [312, 140] width 8 height 8
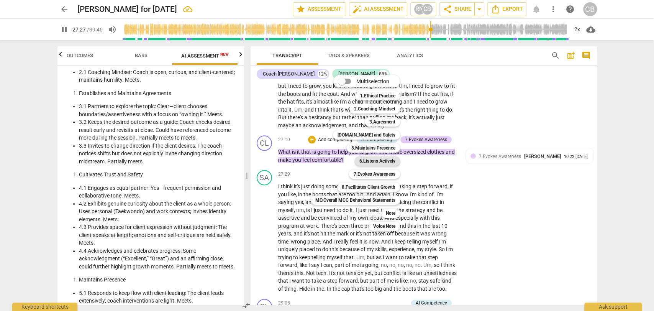
click at [380, 158] on b "6.Listens Actively" at bounding box center [377, 160] width 36 height 9
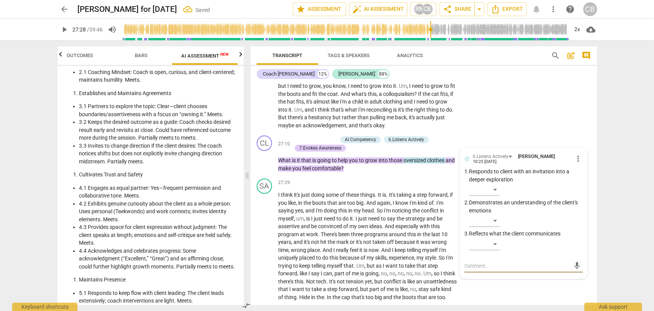
click at [65, 30] on span "play_arrow" at bounding box center [64, 29] width 9 height 9
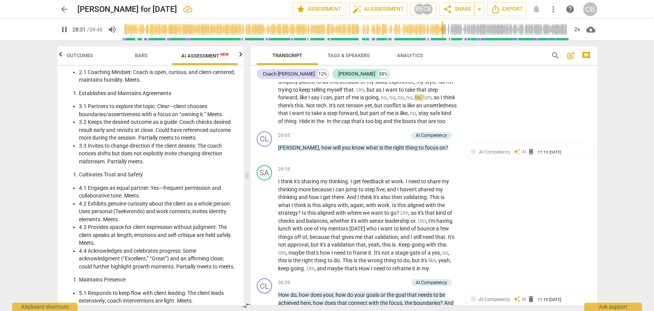
scroll to position [2786, 0]
click at [365, 139] on div "+" at bounding box center [366, 136] width 8 height 8
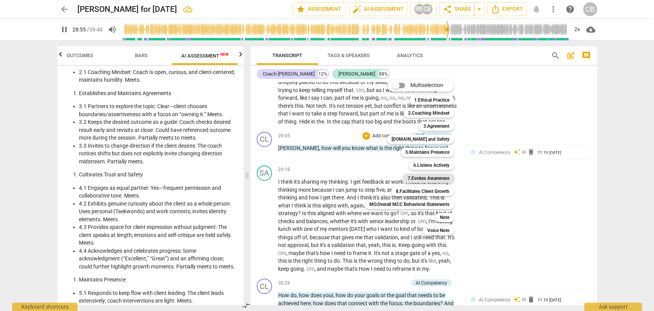
click at [431, 181] on b "7.Evokes Awareness" at bounding box center [429, 178] width 42 height 9
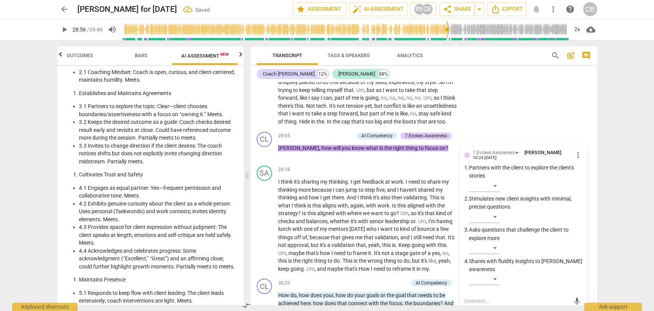
scroll to position [2915, 0]
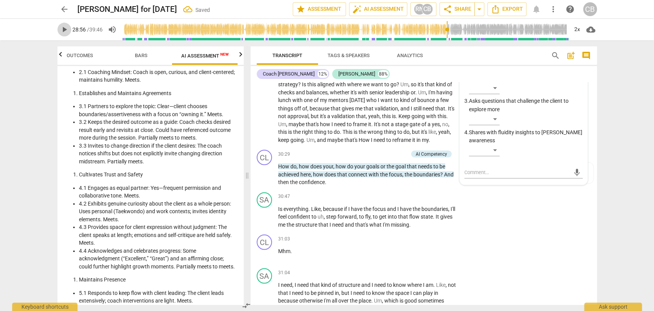
click at [64, 30] on span "play_arrow" at bounding box center [64, 29] width 9 height 9
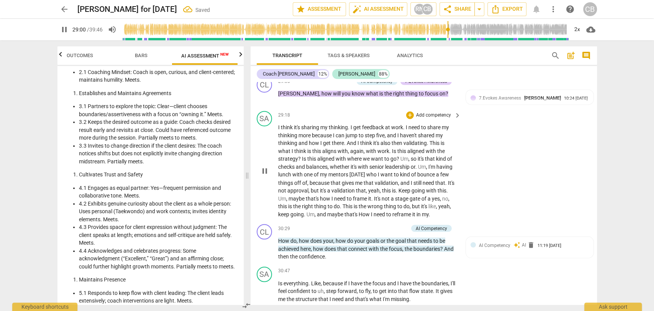
scroll to position [2840, 0]
click at [429, 217] on span "my" at bounding box center [425, 214] width 7 height 6
type input "1829"
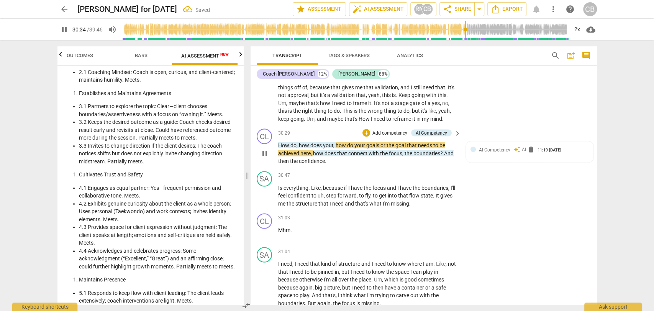
scroll to position [2937, 0]
click at [443, 155] on span "?" at bounding box center [442, 152] width 4 height 6
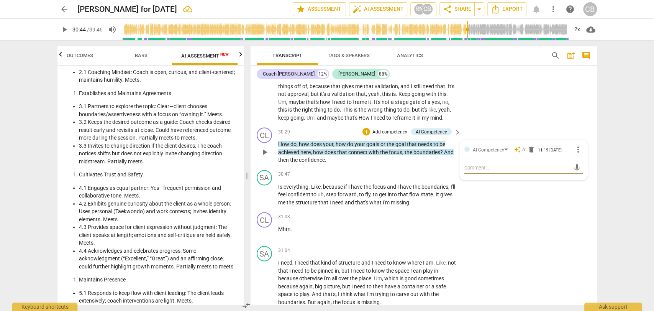
click at [443, 155] on span "?" at bounding box center [442, 152] width 4 height 6
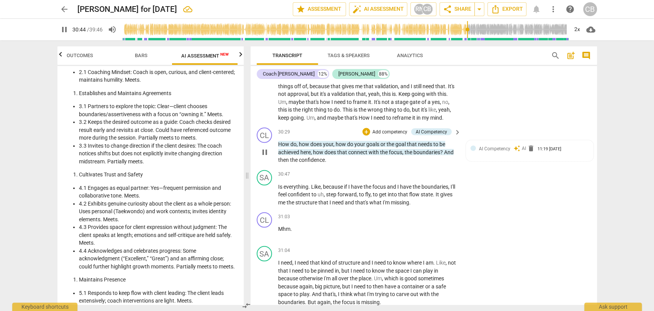
type input "1845"
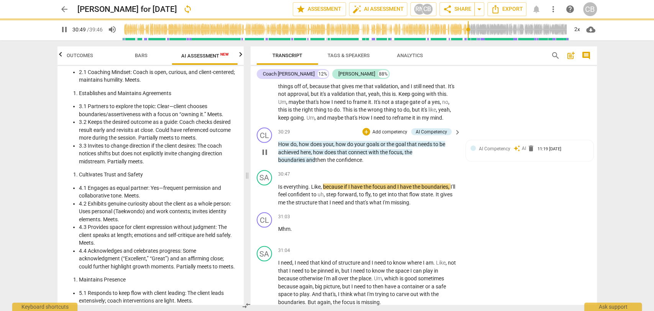
click at [337, 164] on p "How do , how does your , how do your goals or the goal that needs to be achieve…" at bounding box center [367, 152] width 179 height 24
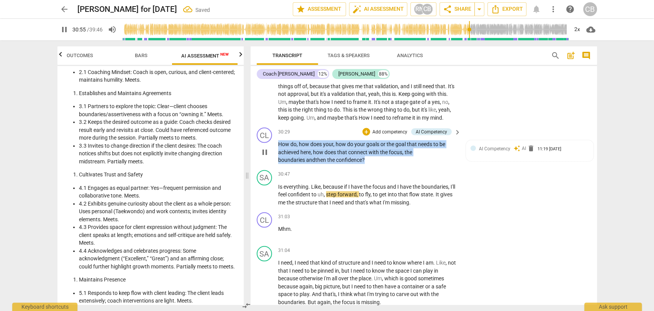
drag, startPoint x: 330, startPoint y: 179, endPoint x: 277, endPoint y: 163, distance: 54.9
click at [278, 163] on p "How do , how does your , how do your goals or the goal that needs to be achieve…" at bounding box center [367, 152] width 179 height 24
click at [366, 135] on div "+" at bounding box center [366, 132] width 8 height 8
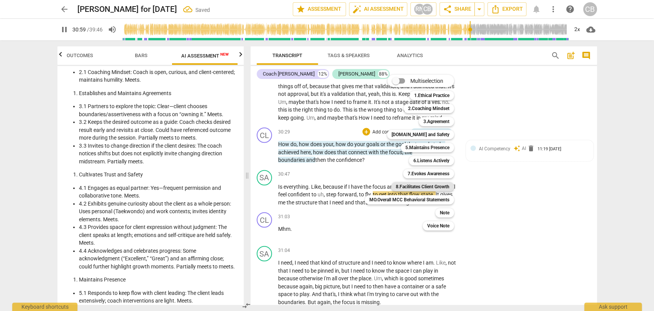
click at [408, 187] on b "8.Facilitates Client Growth" at bounding box center [423, 186] width 54 height 9
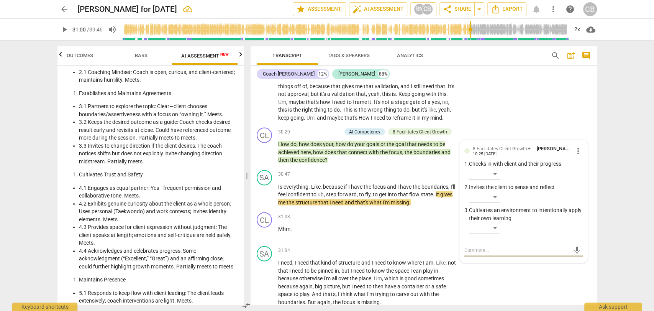
click at [64, 24] on button "play_arrow" at bounding box center [64, 30] width 14 height 14
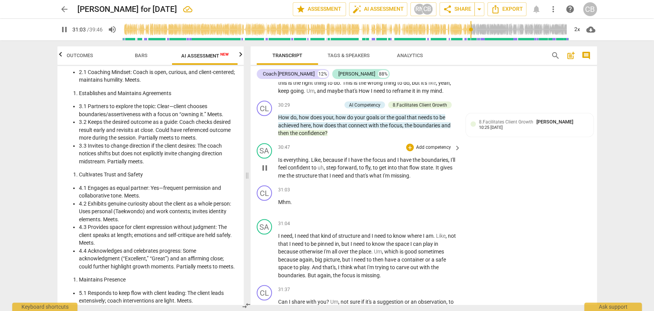
scroll to position [2960, 0]
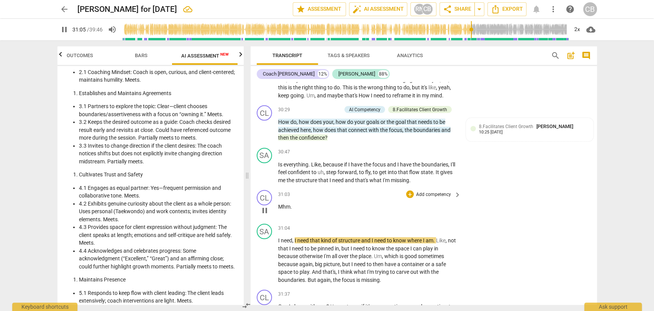
click at [295, 210] on p "Mhm ." at bounding box center [367, 206] width 179 height 8
type input "1866"
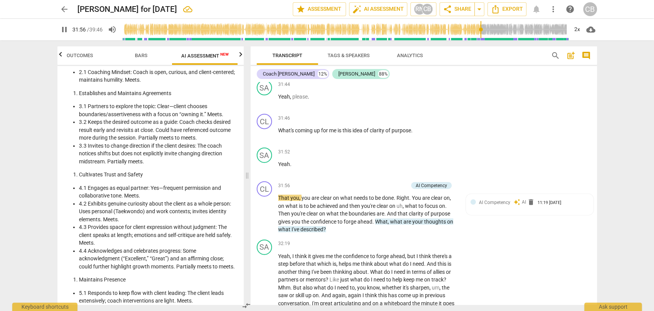
scroll to position [3130, 0]
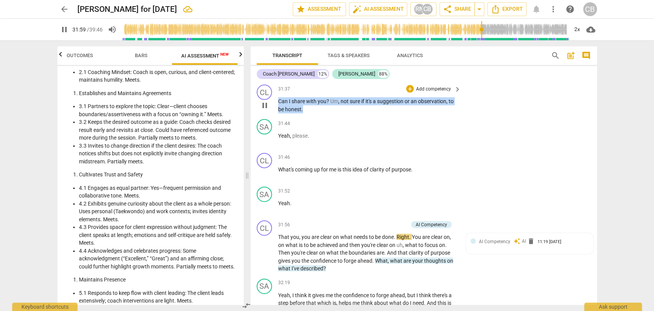
drag, startPoint x: 305, startPoint y: 130, endPoint x: 278, endPoint y: 123, distance: 27.8
click at [278, 113] on p "Can I share with you ? Um , not sure if it's a suggestion or an observation , t…" at bounding box center [367, 105] width 179 height 16
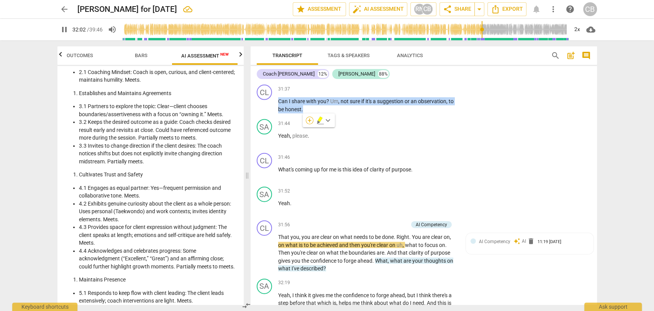
click at [308, 120] on div "+" at bounding box center [310, 120] width 8 height 8
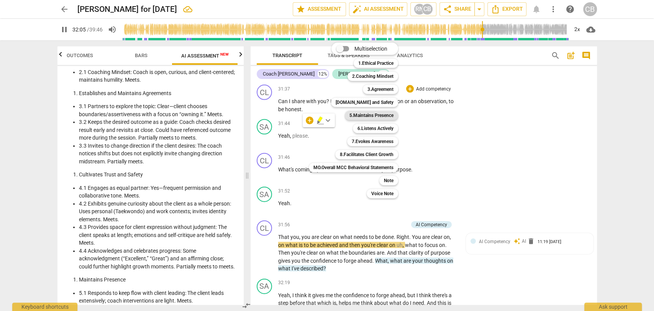
click at [369, 114] on b "5.Maintains Presence" at bounding box center [371, 115] width 44 height 9
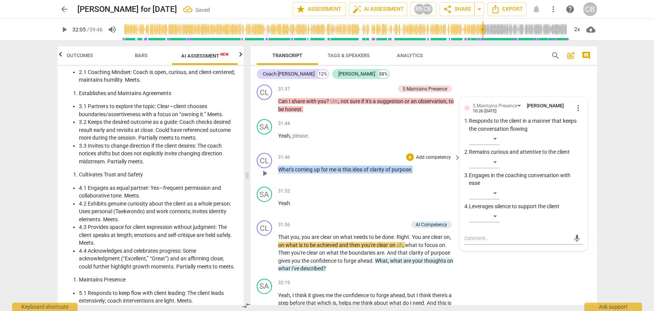
drag, startPoint x: 414, startPoint y: 191, endPoint x: 273, endPoint y: 192, distance: 141.4
click at [273, 183] on div "CL play_arrow pause 31:46 + Add competency keyboard_arrow_right What's coming u…" at bounding box center [424, 167] width 346 height 34
click at [421, 183] on div "+" at bounding box center [422, 181] width 8 height 8
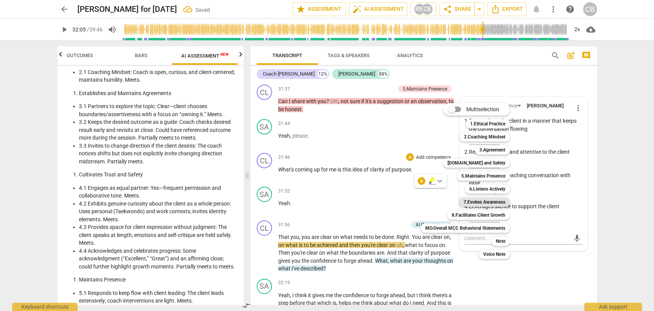
click at [473, 203] on b "7.Evokes Awareness" at bounding box center [485, 201] width 42 height 9
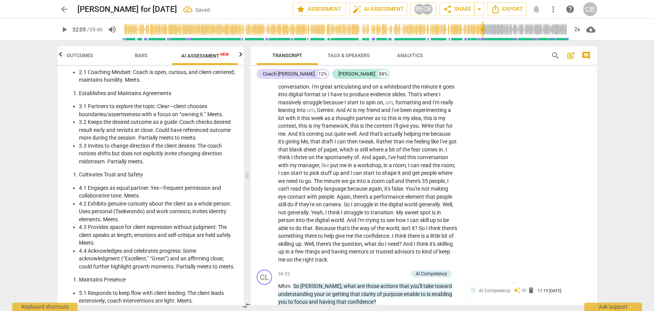
scroll to position [3283, 0]
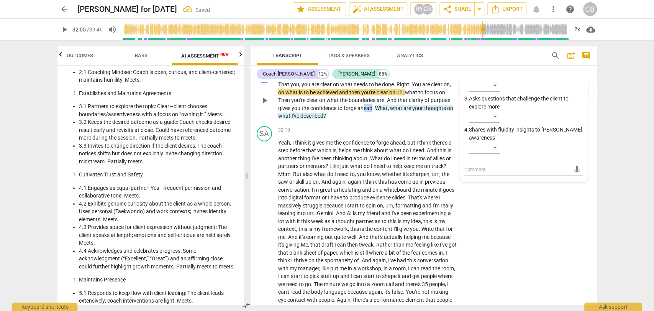
drag, startPoint x: 372, startPoint y: 130, endPoint x: 362, endPoint y: 128, distance: 9.9
click at [362, 111] on span "ahead" at bounding box center [364, 108] width 15 height 6
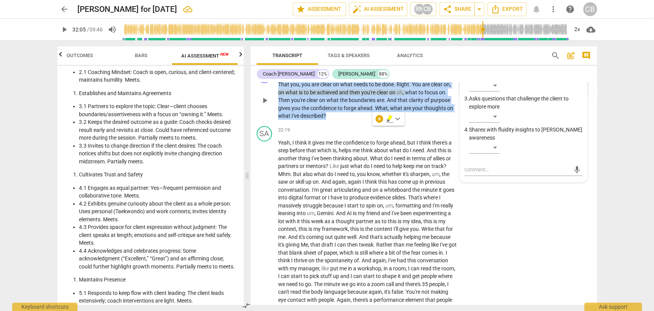
drag, startPoint x: 336, startPoint y: 138, endPoint x: 329, endPoint y: 105, distance: 34.2
click at [277, 106] on div "CL play_arrow pause 31:56 + Add competency AI Competency keyboard_arrow_right T…" at bounding box center [424, 94] width 346 height 58
click at [365, 76] on div "+" at bounding box center [366, 72] width 8 height 8
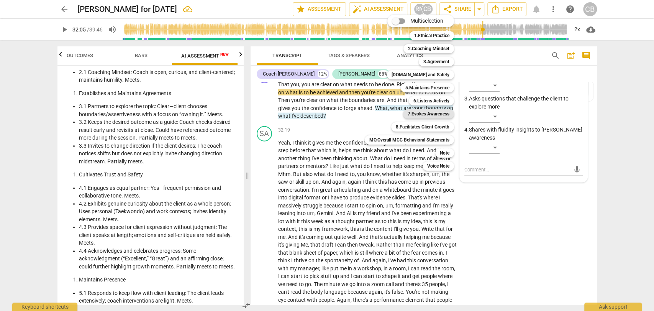
click at [427, 112] on b "7.Evokes Awareness" at bounding box center [429, 113] width 42 height 9
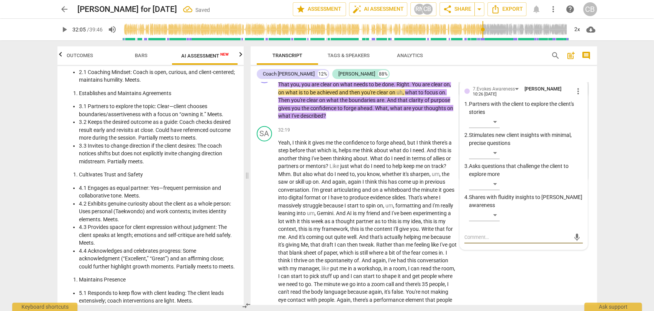
click at [70, 31] on span "play_arrow" at bounding box center [64, 29] width 14 height 9
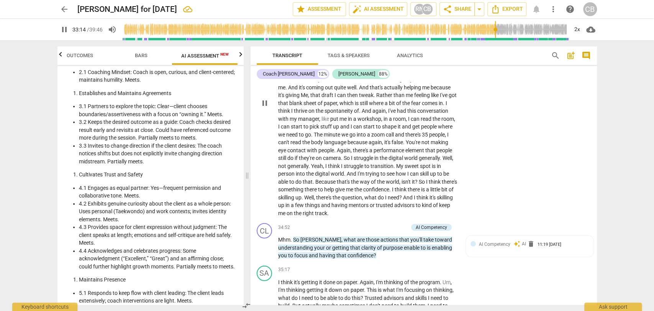
scroll to position [3433, 0]
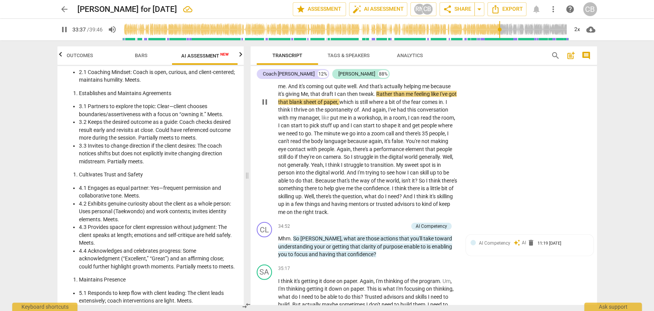
click at [304, 97] on span "Me" at bounding box center [304, 94] width 7 height 6
type input "2019"
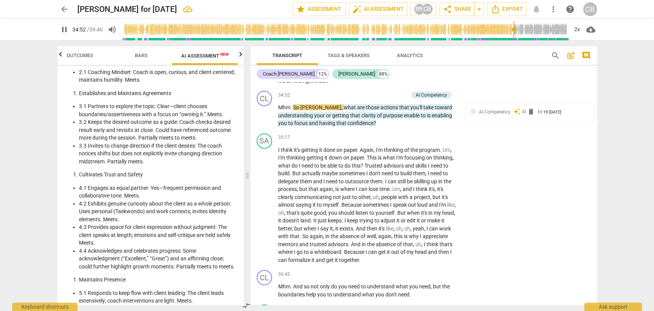
scroll to position [3578, 0]
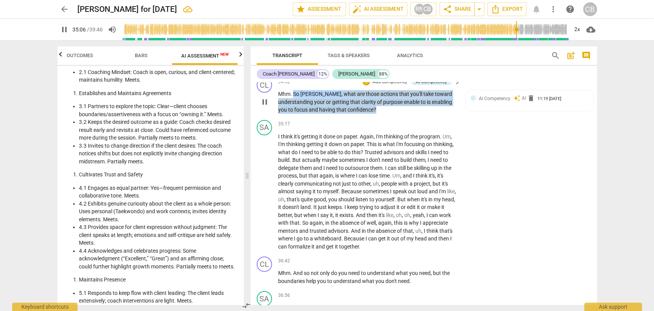
drag, startPoint x: 378, startPoint y: 129, endPoint x: 293, endPoint y: 113, distance: 87.3
click at [293, 113] on p "Mhm . So [PERSON_NAME] , what are those actions that you'll take toward underst…" at bounding box center [367, 102] width 179 height 24
click at [365, 85] on div "+" at bounding box center [366, 82] width 8 height 8
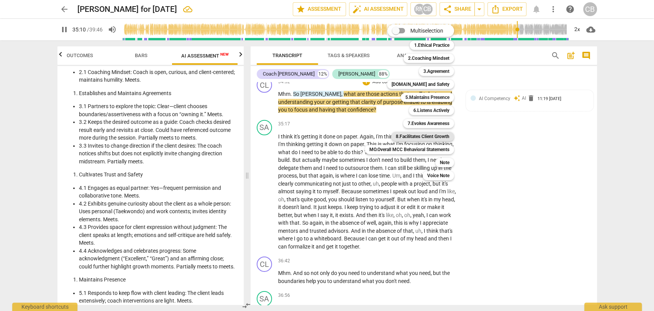
click at [421, 138] on b "8.Facilitates Client Growth" at bounding box center [423, 136] width 54 height 9
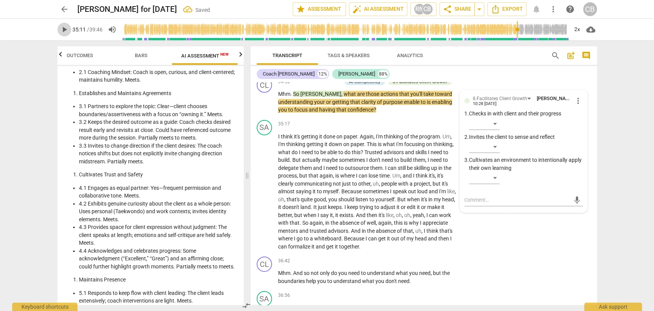
click at [63, 29] on span "play_arrow" at bounding box center [64, 29] width 9 height 9
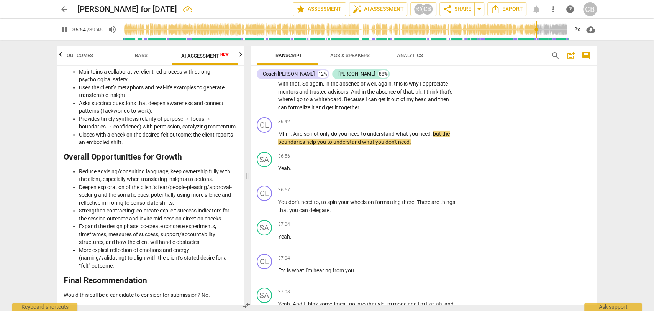
scroll to position [3717, 0]
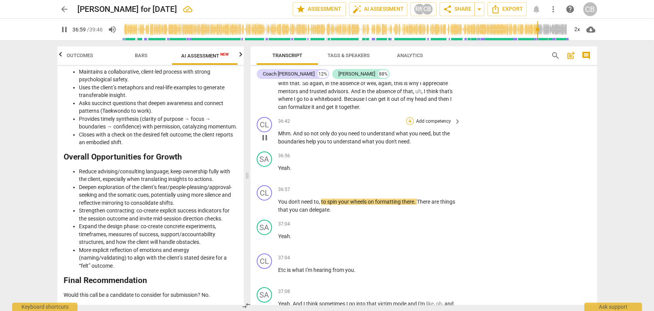
click at [408, 125] on div "+" at bounding box center [410, 121] width 8 height 8
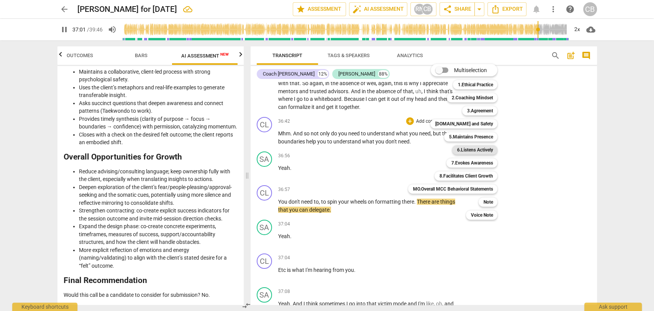
click at [470, 148] on b "6.Listens Actively" at bounding box center [475, 149] width 36 height 9
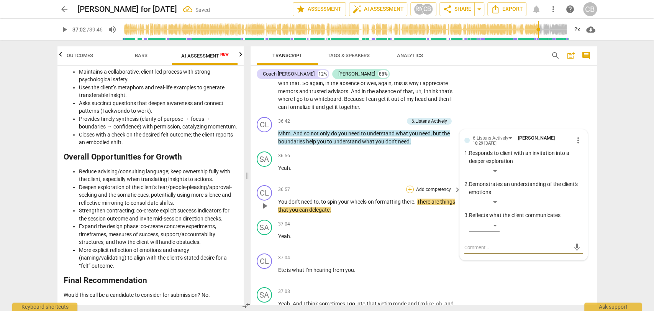
click at [409, 193] on div "+" at bounding box center [410, 189] width 8 height 8
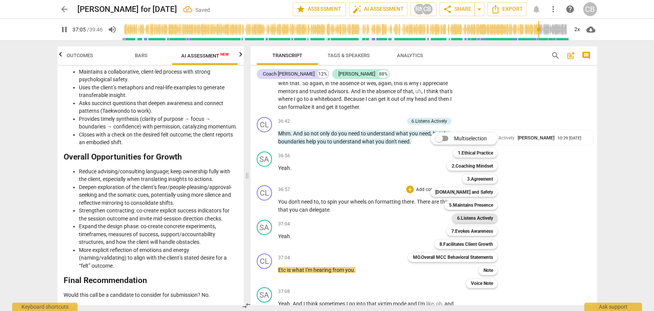
click at [466, 217] on b "6.Listens Actively" at bounding box center [475, 217] width 36 height 9
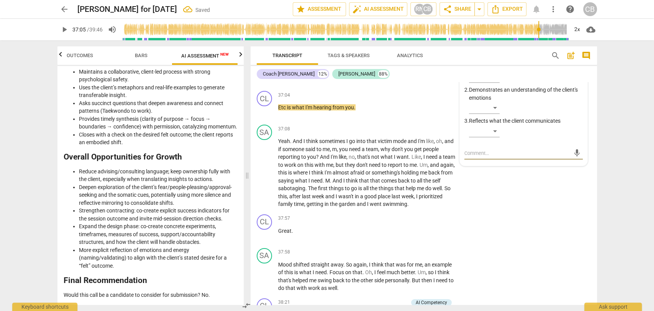
scroll to position [3879, 0]
click at [64, 30] on span "play_arrow" at bounding box center [64, 29] width 9 height 9
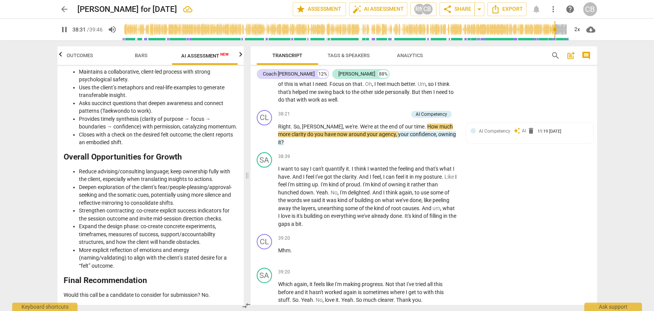
scroll to position [4070, 0]
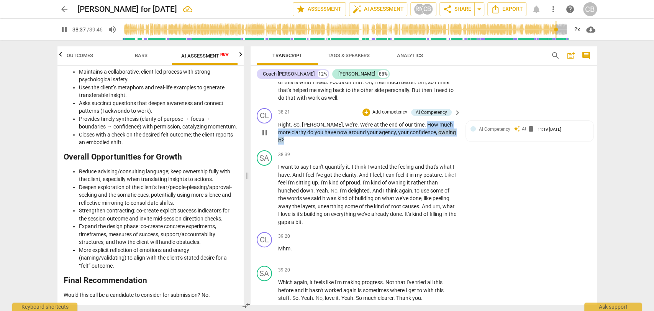
drag, startPoint x: 438, startPoint y: 153, endPoint x: 399, endPoint y: 143, distance: 40.4
click at [399, 143] on p "Right . So , [PERSON_NAME] , we're . We're at the end of our time . How much mo…" at bounding box center [367, 133] width 179 height 24
click at [366, 116] on div "+" at bounding box center [366, 112] width 8 height 8
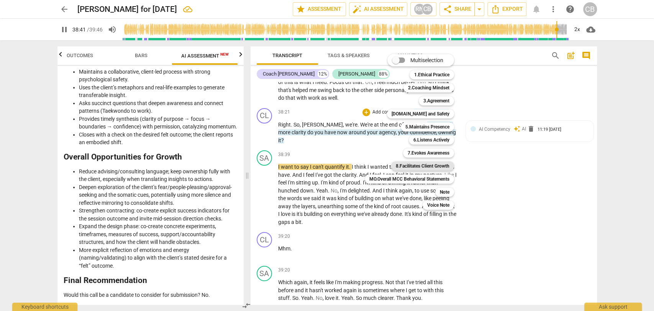
click at [434, 165] on b "8.Facilitates Client Growth" at bounding box center [423, 165] width 54 height 9
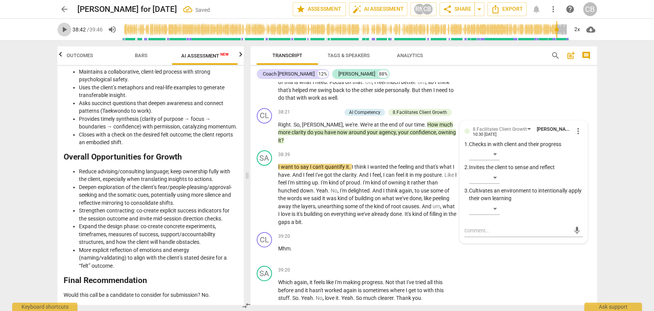
click at [61, 31] on span "play_arrow" at bounding box center [64, 29] width 9 height 9
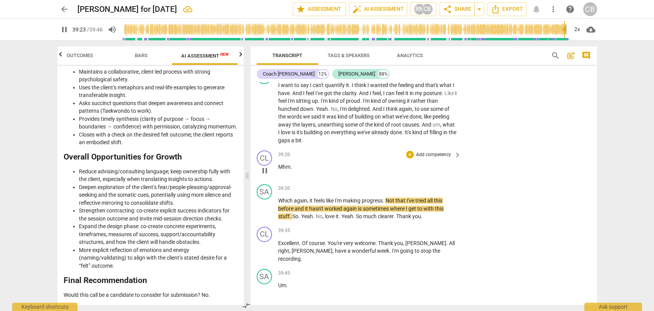
scroll to position [4178, 0]
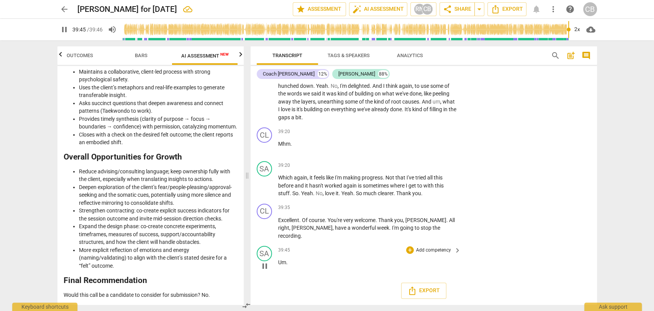
click at [289, 264] on p "Um ." at bounding box center [367, 262] width 179 height 8
type input "2386"
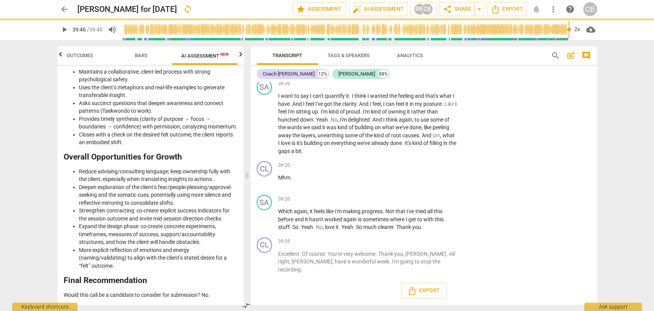
scroll to position [4145, 0]
click at [369, 231] on p "Which again , it feels like I'm making progress . Not that I've tried all this …" at bounding box center [367, 219] width 179 height 24
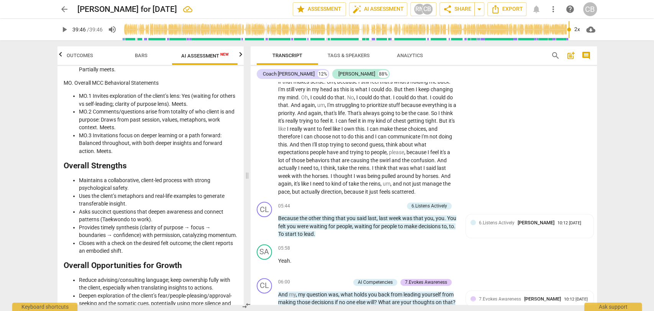
scroll to position [0, 0]
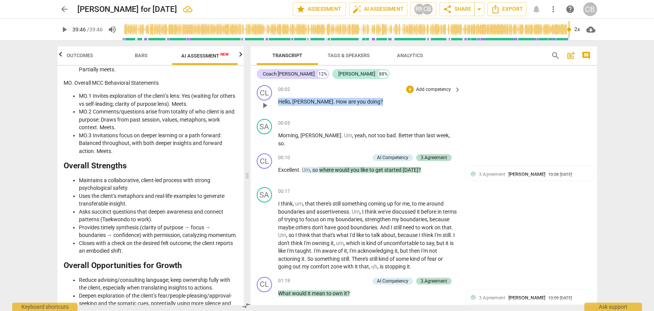
drag, startPoint x: 354, startPoint y: 102, endPoint x: 274, endPoint y: 104, distance: 80.5
click at [274, 104] on div "CL play_arrow pause 00:02 + Add competency keyboard_arrow_right Hello , [PERSON…" at bounding box center [424, 99] width 346 height 34
click at [359, 93] on div "+" at bounding box center [360, 92] width 8 height 8
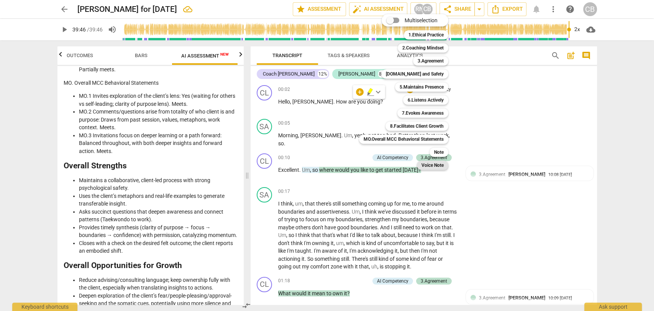
click at [434, 164] on b "Voice Note" at bounding box center [432, 165] width 22 height 9
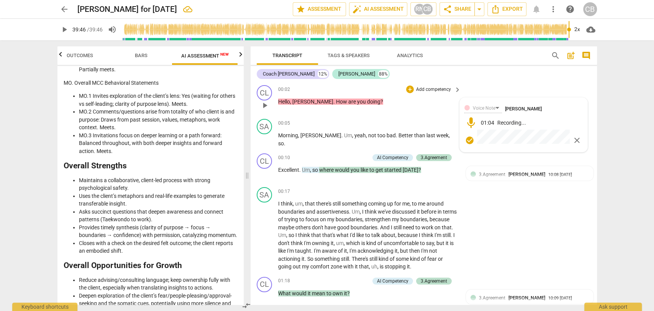
click at [467, 141] on span "check_circle" at bounding box center [469, 140] width 9 height 9
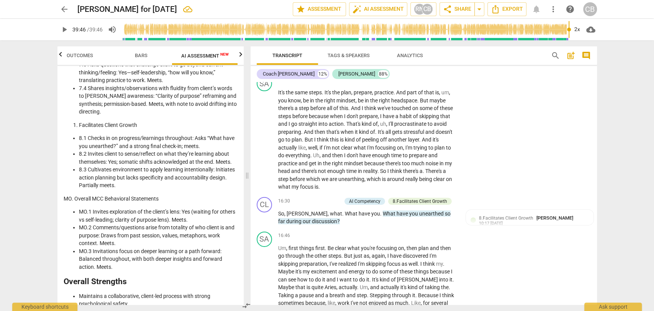
scroll to position [4095, 0]
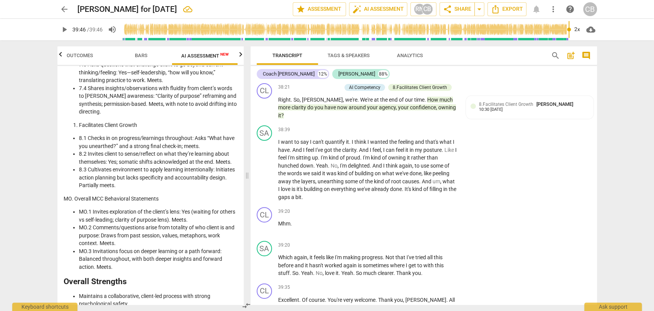
click at [138, 165] on li "8.2 Invites client to sense/reflect on what they’re learning about themselves: …" at bounding box center [158, 158] width 159 height 16
click at [452, 13] on span "share Share" at bounding box center [457, 9] width 28 height 9
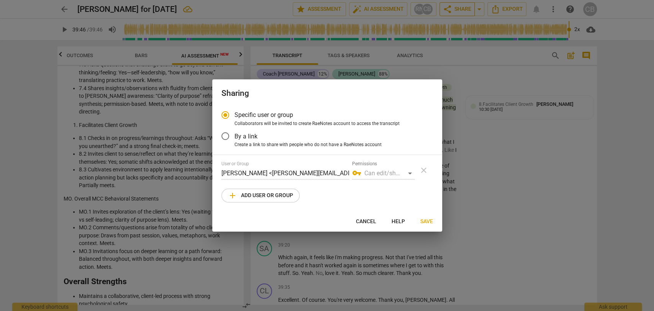
radio input "false"
click at [226, 137] on input "By a link" at bounding box center [225, 136] width 18 height 18
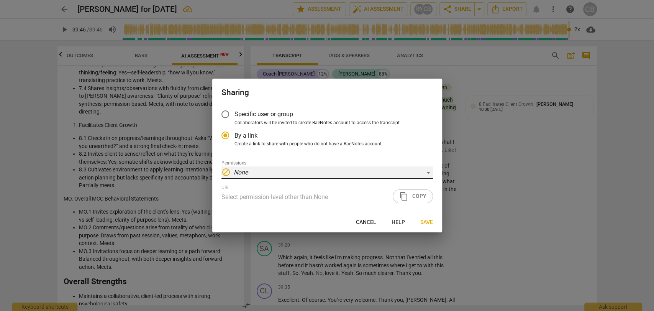
click at [264, 173] on div "block None" at bounding box center [326, 172] width 211 height 12
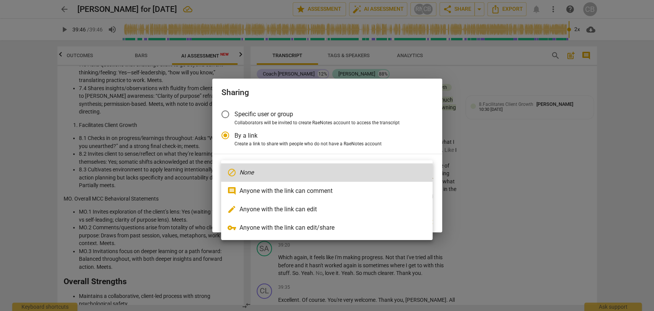
click at [276, 230] on li "vpn_key Anyone with the link can edit/share" at bounding box center [326, 227] width 211 height 18
radio input "false"
type input "[URL][DOMAIN_NAME]"
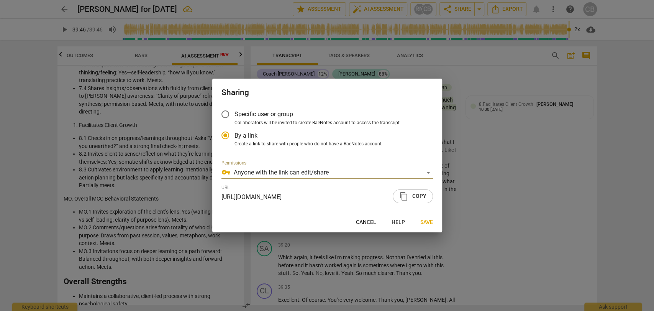
click at [415, 195] on span "content_copy Copy" at bounding box center [412, 196] width 27 height 9
type input "2386"
